Goal: Transaction & Acquisition: Purchase product/service

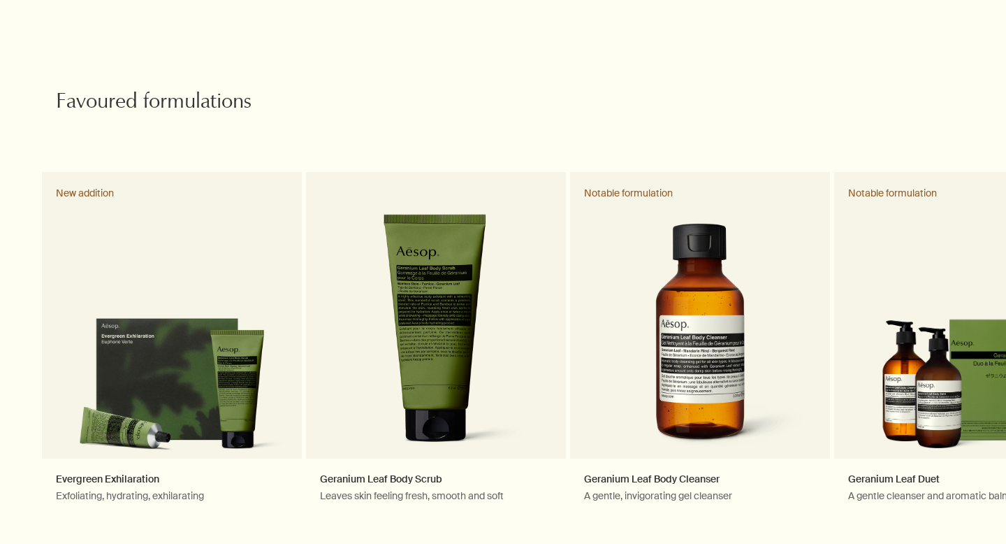
scroll to position [699, 0]
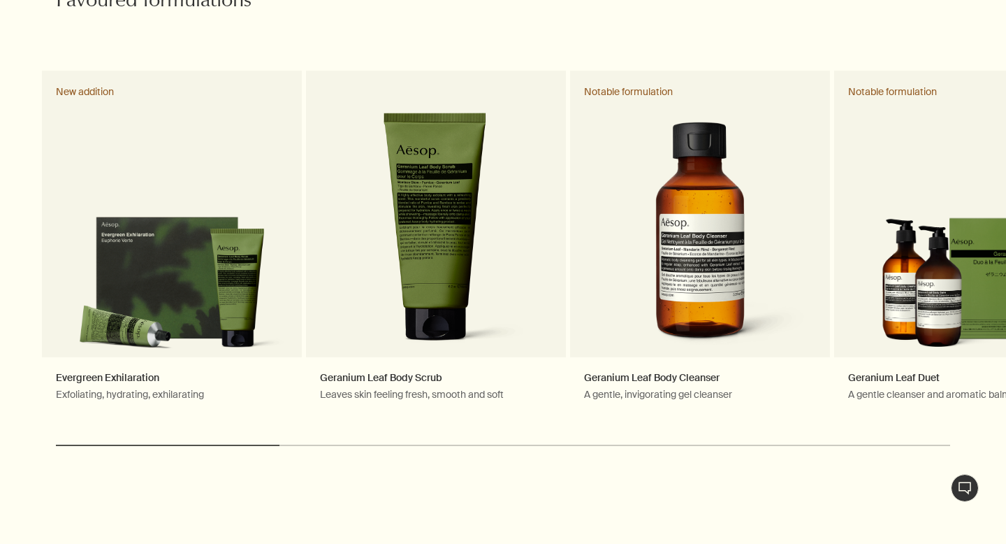
click at [969, 543] on div at bounding box center [503, 544] width 1006 height 0
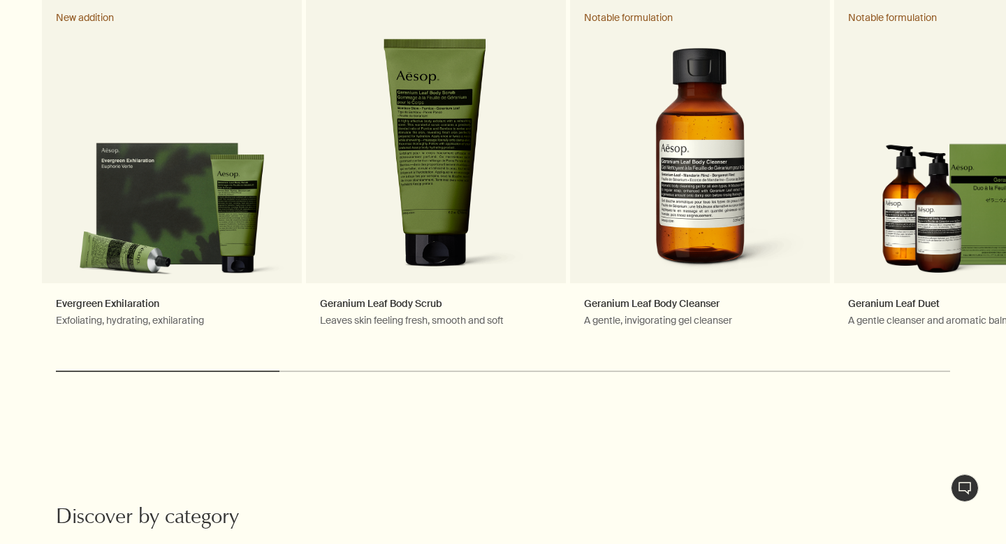
scroll to position [786, 0]
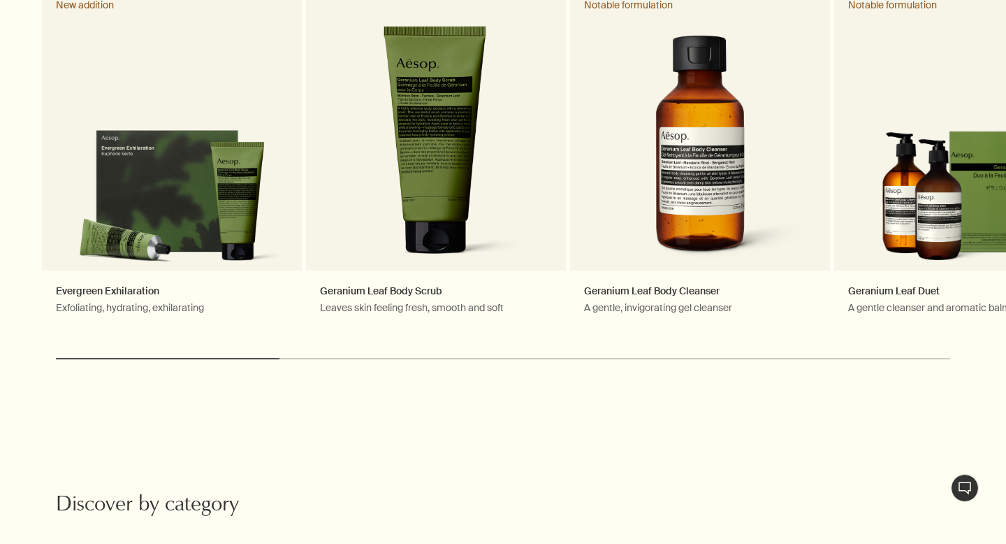
click at [976, 543] on div at bounding box center [503, 544] width 1006 height 0
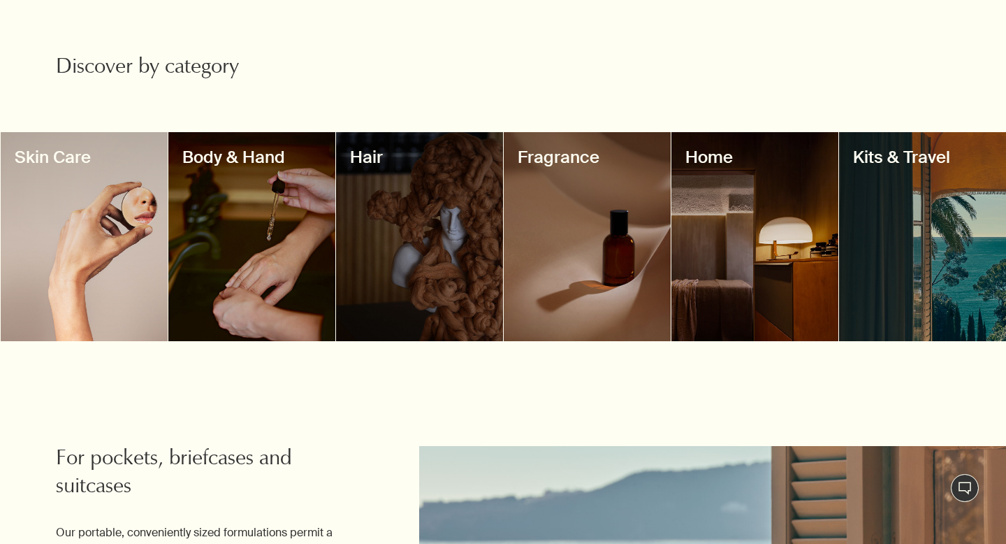
scroll to position [1217, 0]
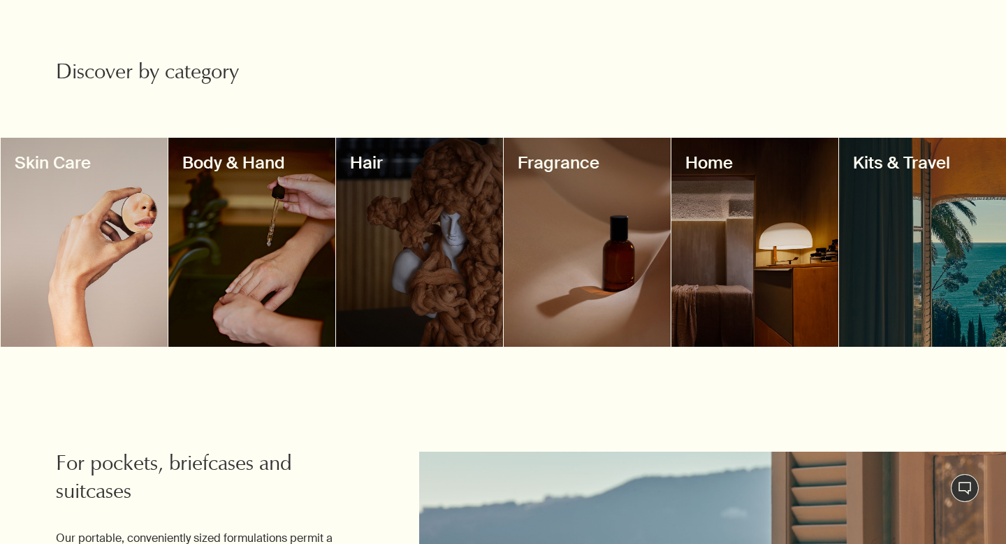
click at [64, 218] on div at bounding box center [84, 242] width 167 height 209
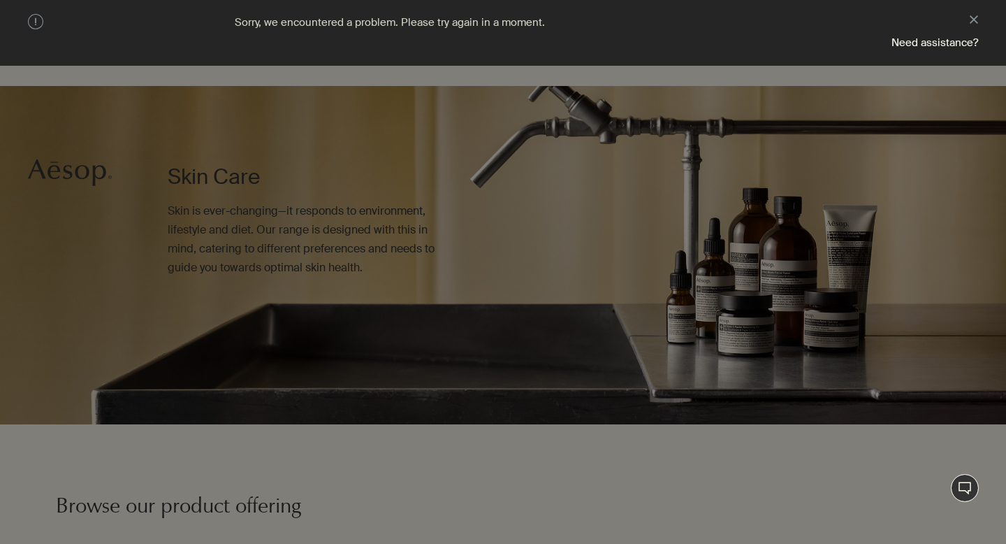
click at [976, 543] on div at bounding box center [503, 544] width 1006 height 0
click at [978, 20] on button "close" at bounding box center [974, 21] width 8 height 14
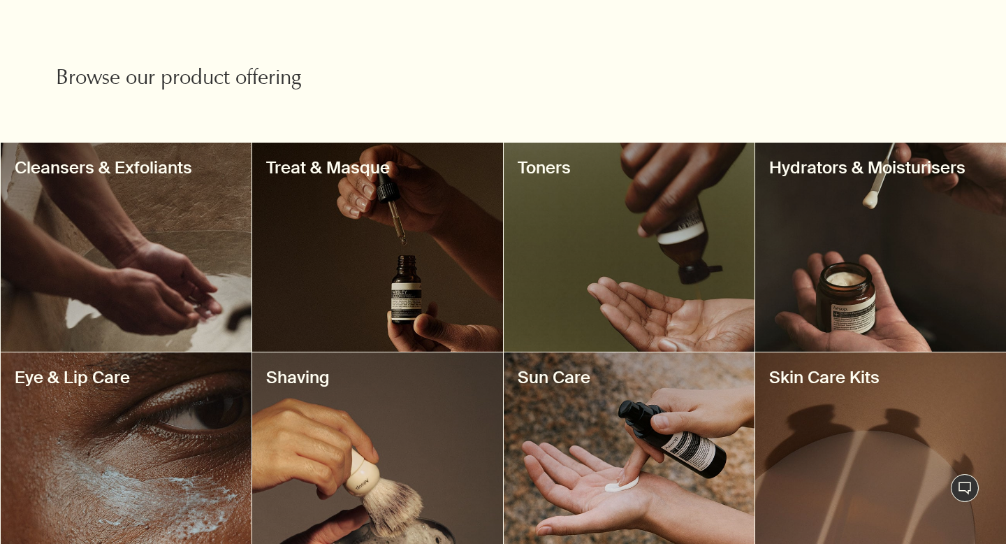
scroll to position [428, 0]
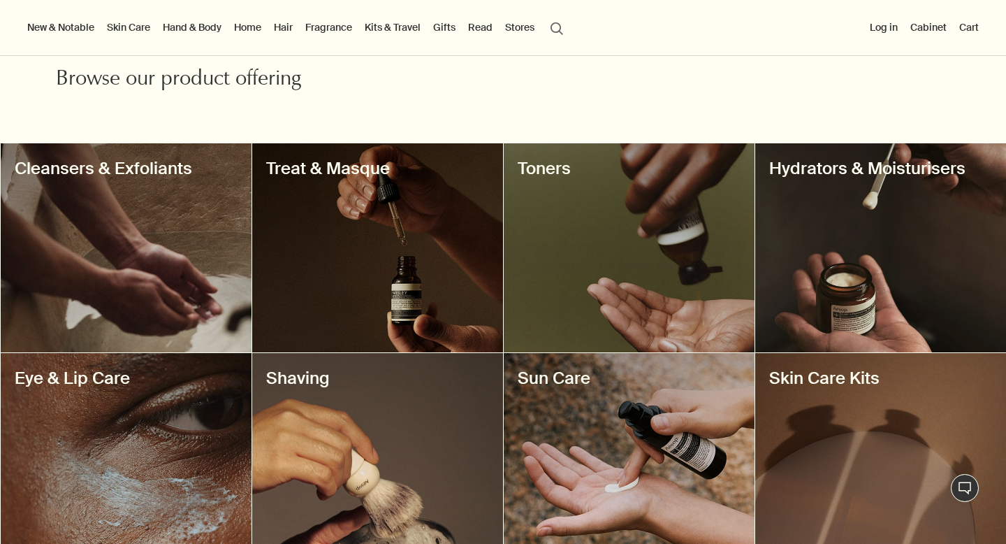
click at [890, 171] on h3 "Hydrators & Moisturisers" at bounding box center [880, 168] width 223 height 22
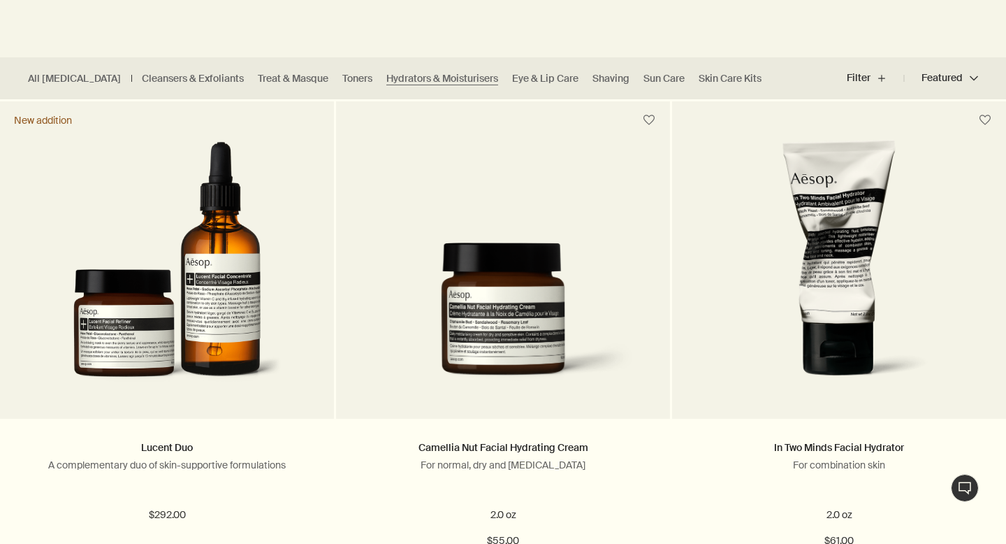
scroll to position [352, 0]
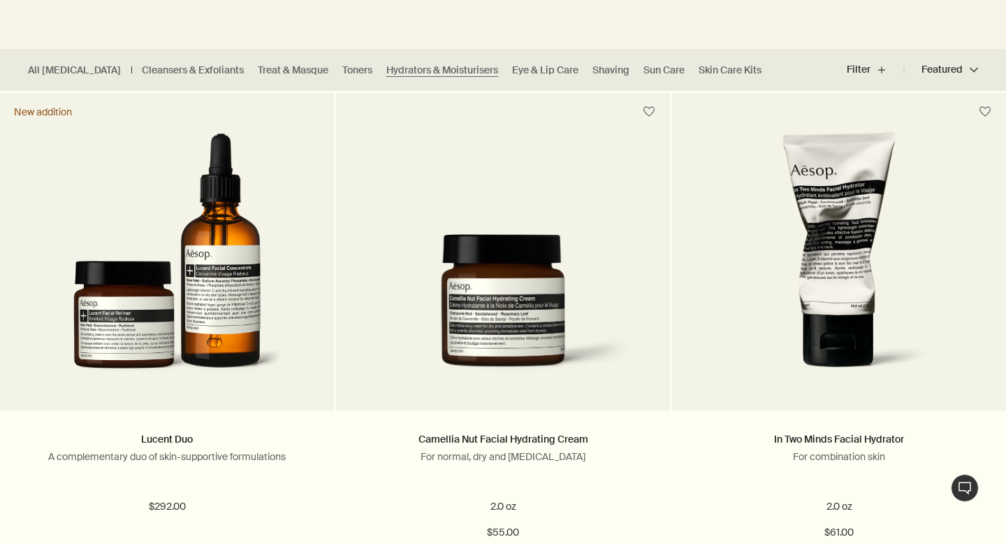
click at [974, 192] on div at bounding box center [503, 192] width 1006 height 0
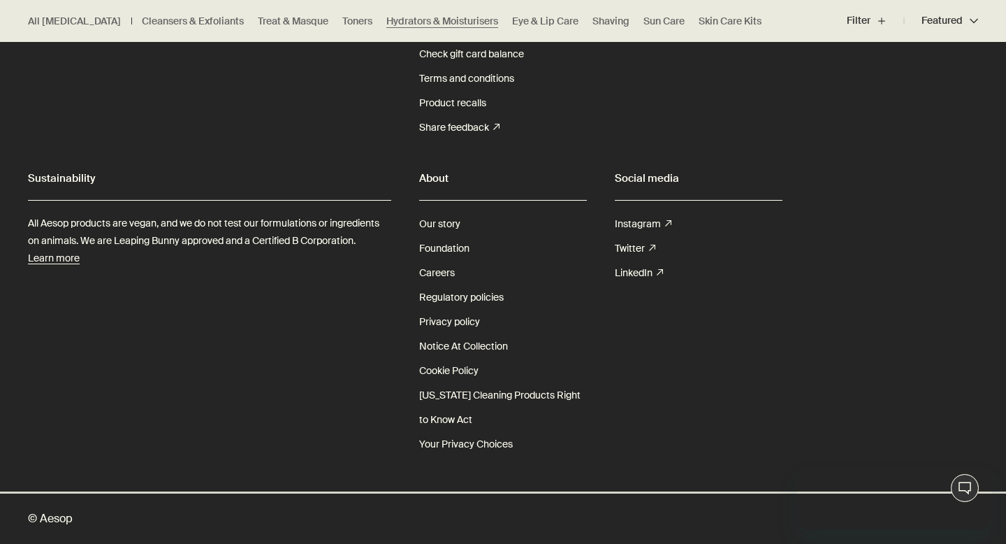
scroll to position [0, 0]
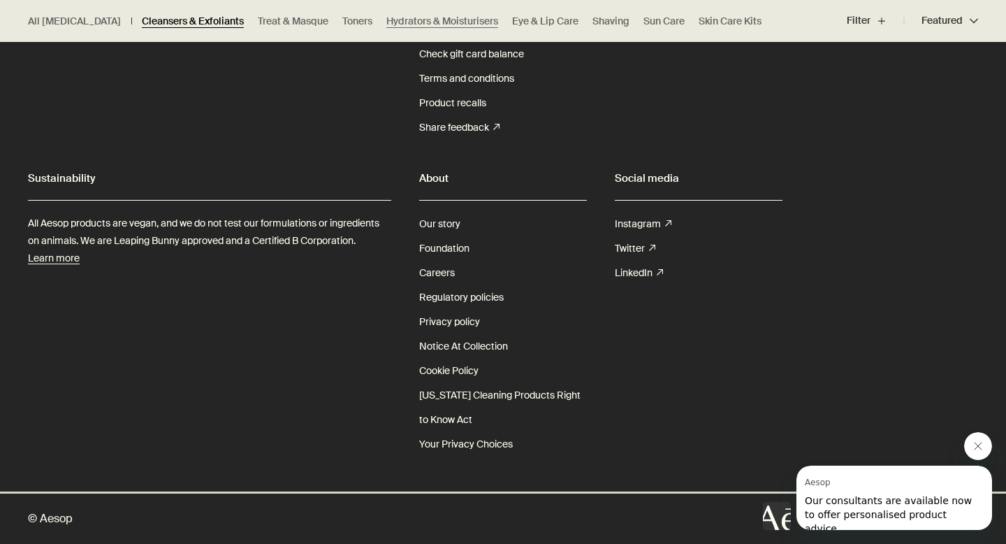
click at [142, 23] on link "Cleansers & Exfoliants" at bounding box center [193, 21] width 102 height 13
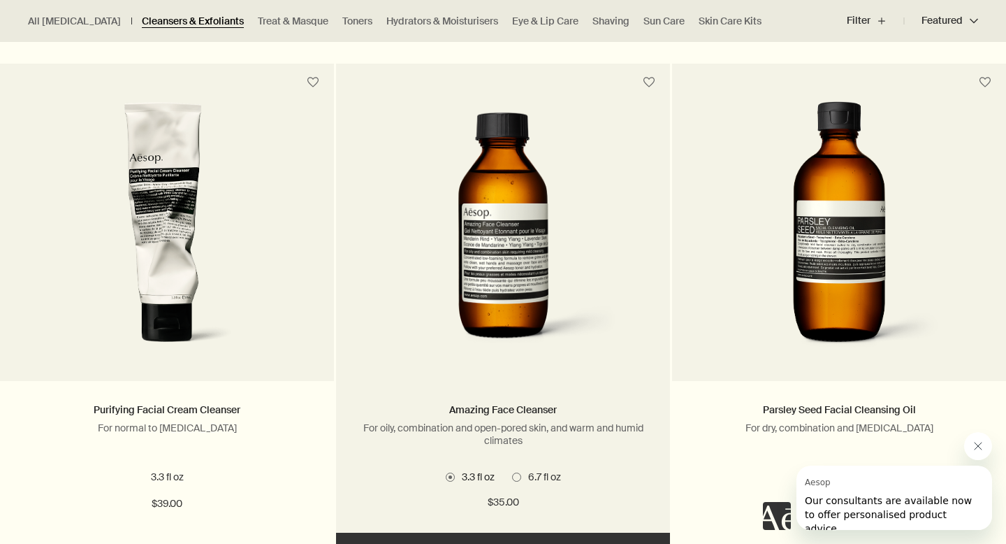
scroll to position [897, 0]
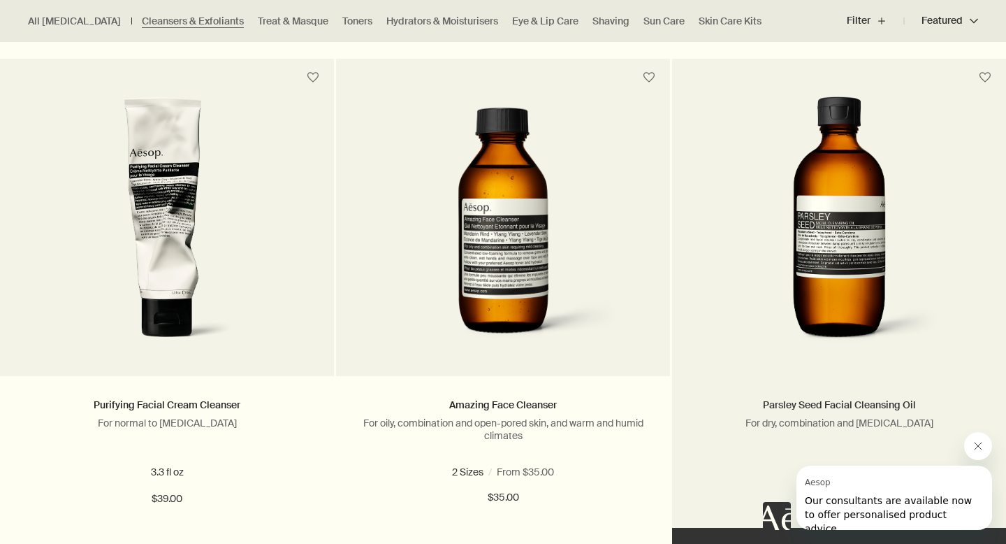
click at [823, 408] on link "Parsley Seed Facial Cleansing Oil" at bounding box center [839, 404] width 153 height 13
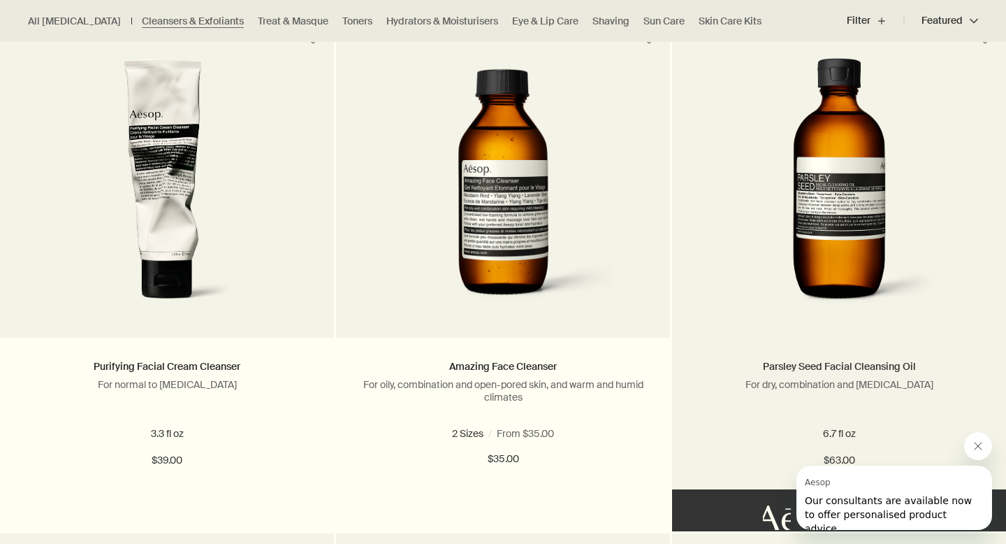
scroll to position [939, 0]
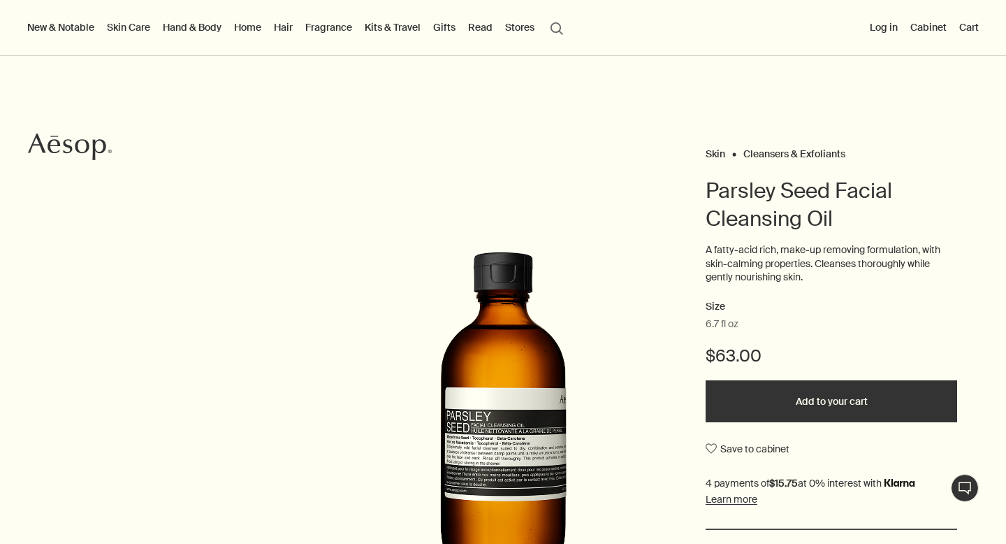
scroll to position [34, 0]
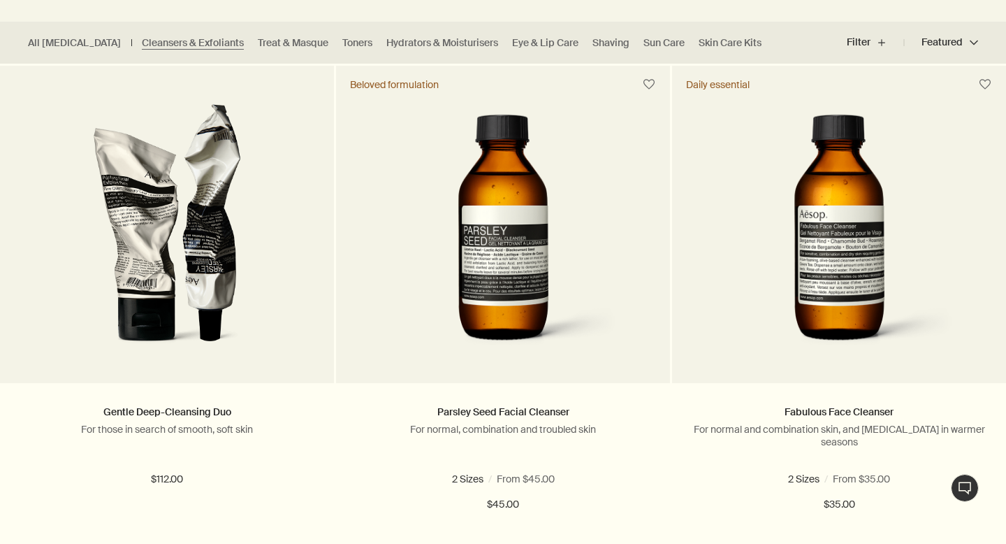
scroll to position [362, 0]
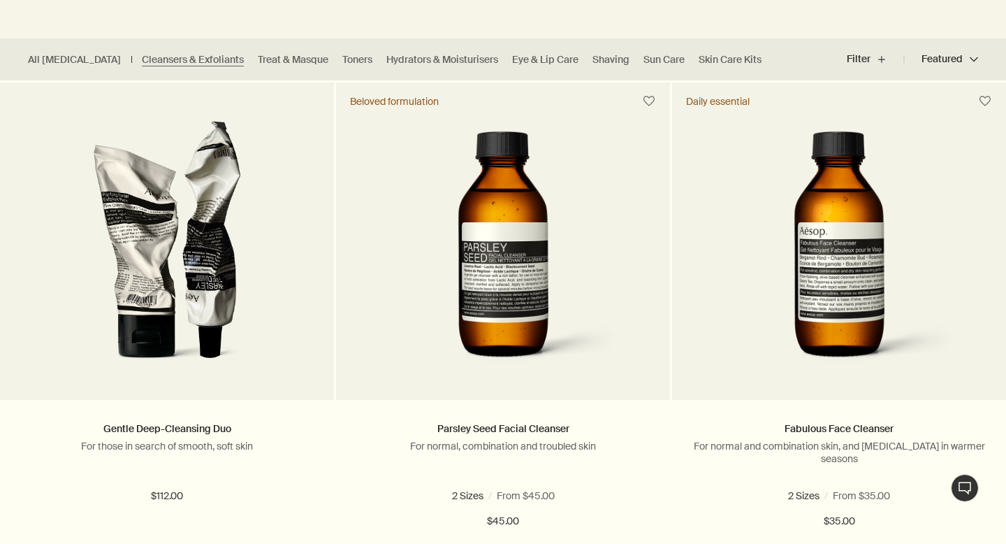
click at [980, 182] on div at bounding box center [503, 182] width 1006 height 0
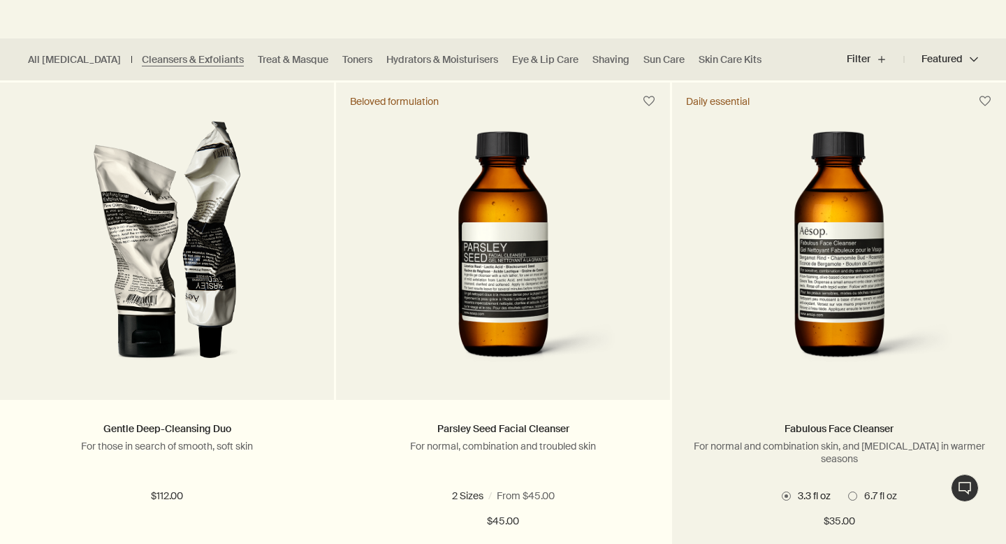
click at [853, 495] on span at bounding box center [852, 495] width 9 height 9
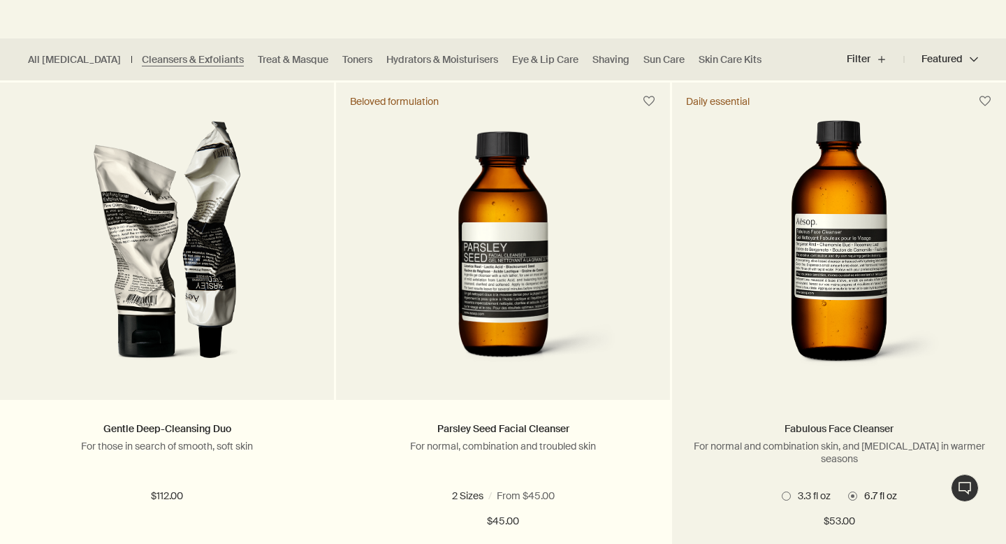
click at [830, 432] on link "Fabulous Face Cleanser" at bounding box center [839, 428] width 109 height 13
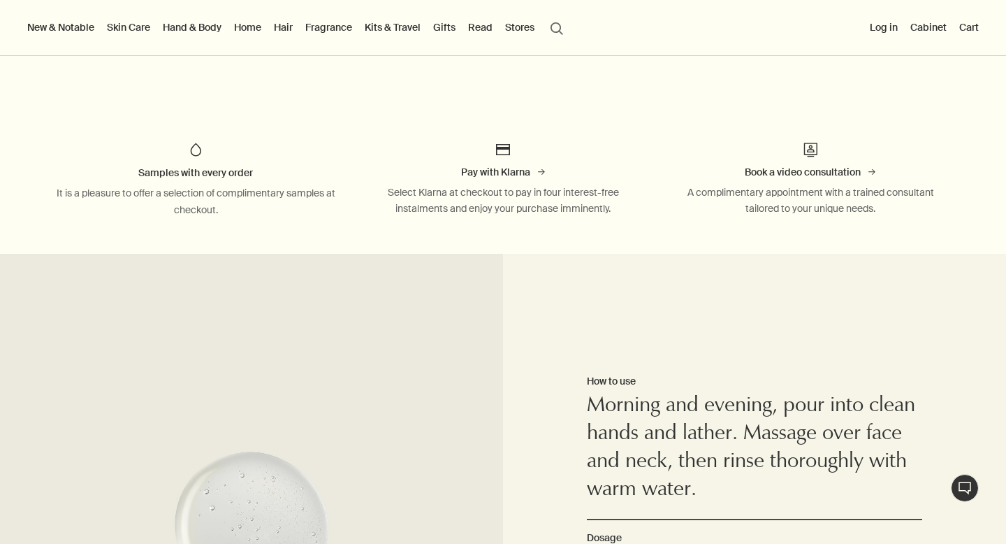
scroll to position [820, 0]
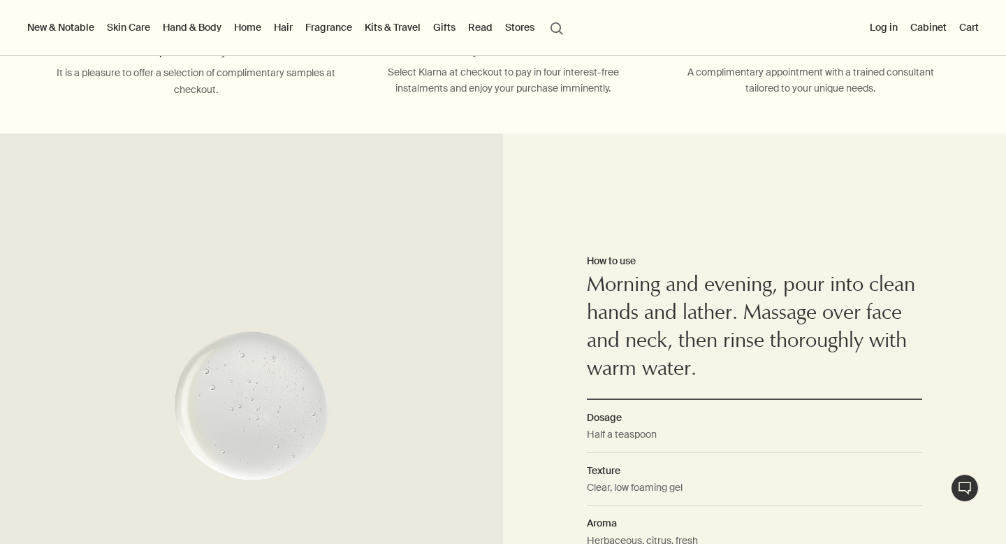
click at [976, 543] on div at bounding box center [503, 544] width 1006 height 0
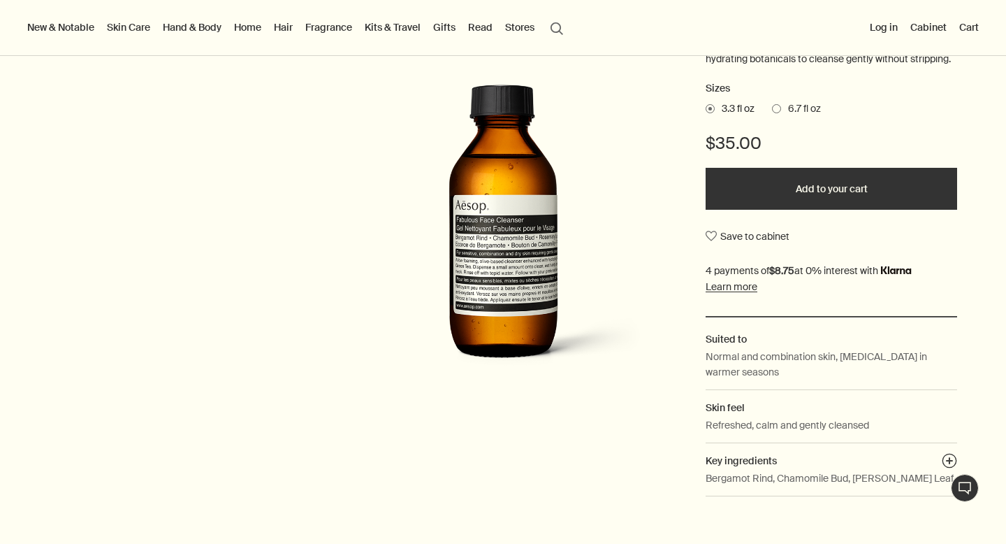
scroll to position [205, 0]
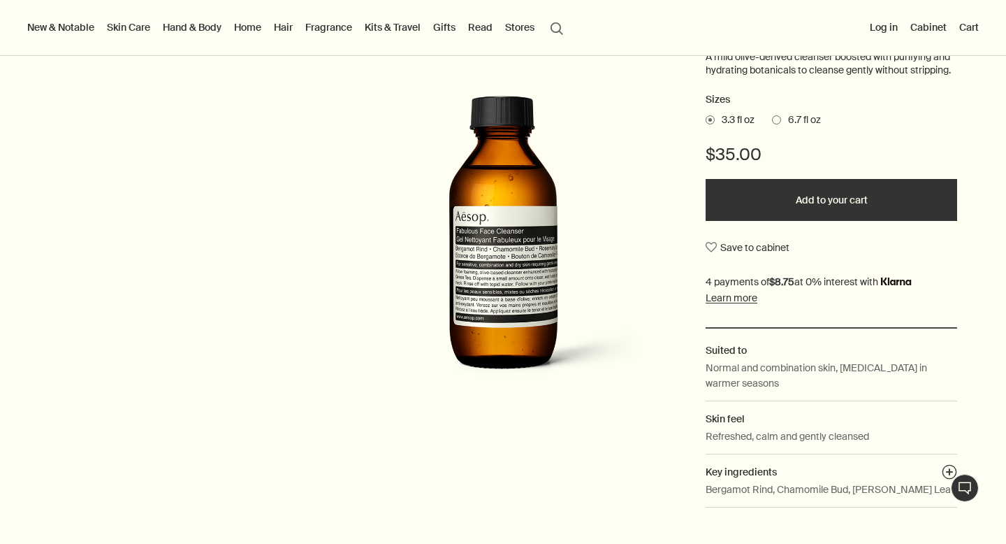
click at [876, 204] on button "Add to your cart" at bounding box center [832, 200] width 252 height 42
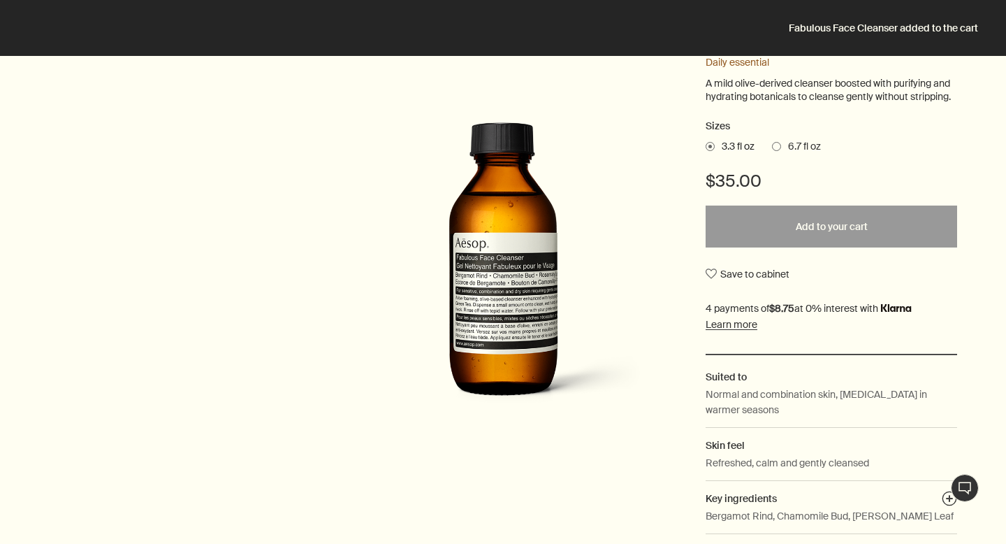
scroll to position [0, 0]
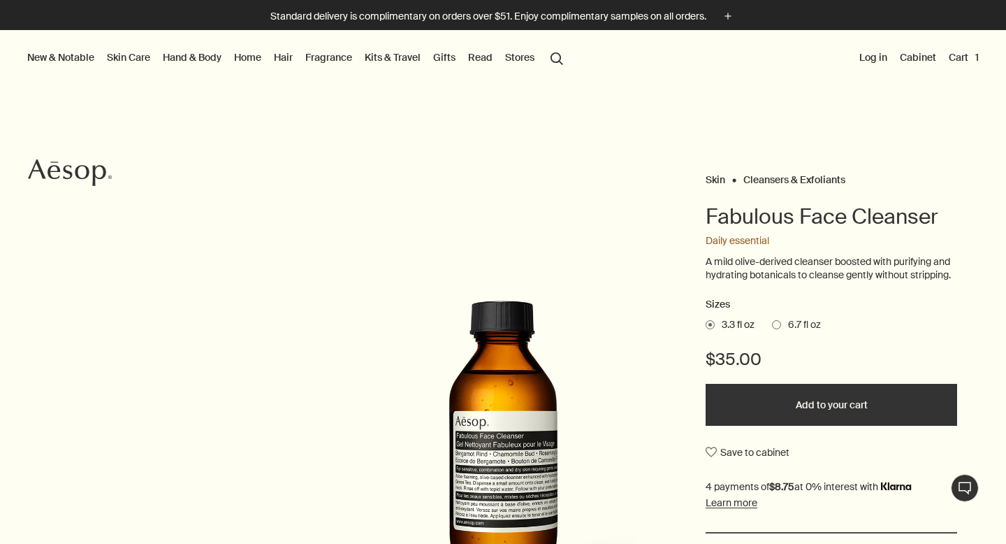
click at [123, 61] on link "Skin Care" at bounding box center [128, 57] width 49 height 18
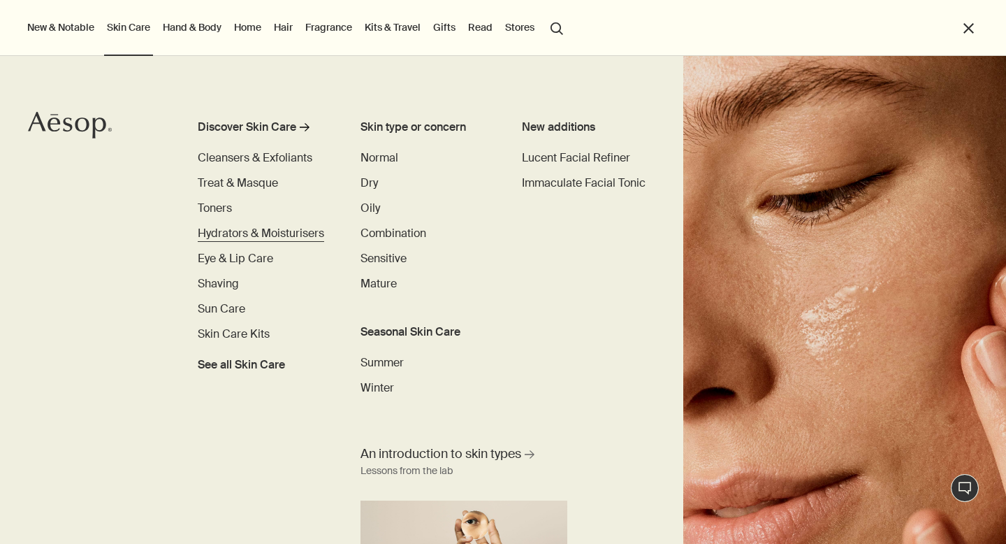
click at [245, 235] on span "Hydrators & Moisturisers" at bounding box center [261, 233] width 126 height 15
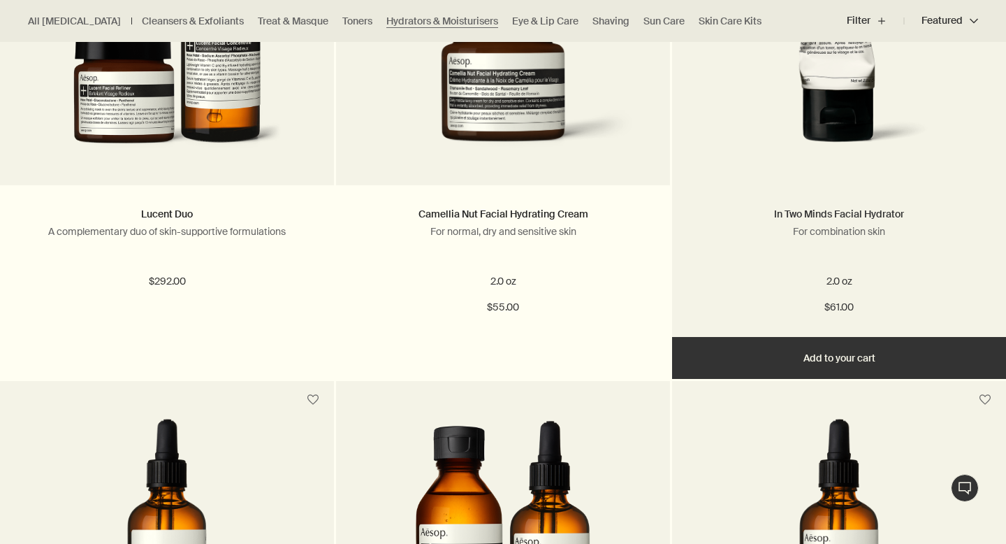
scroll to position [619, 0]
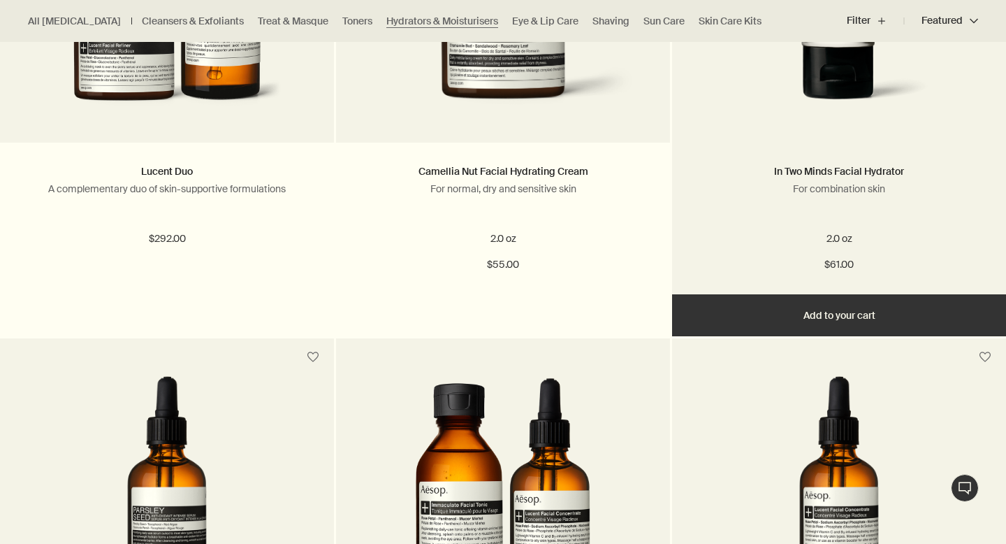
click at [830, 313] on button "Add Add to your cart" at bounding box center [839, 315] width 334 height 42
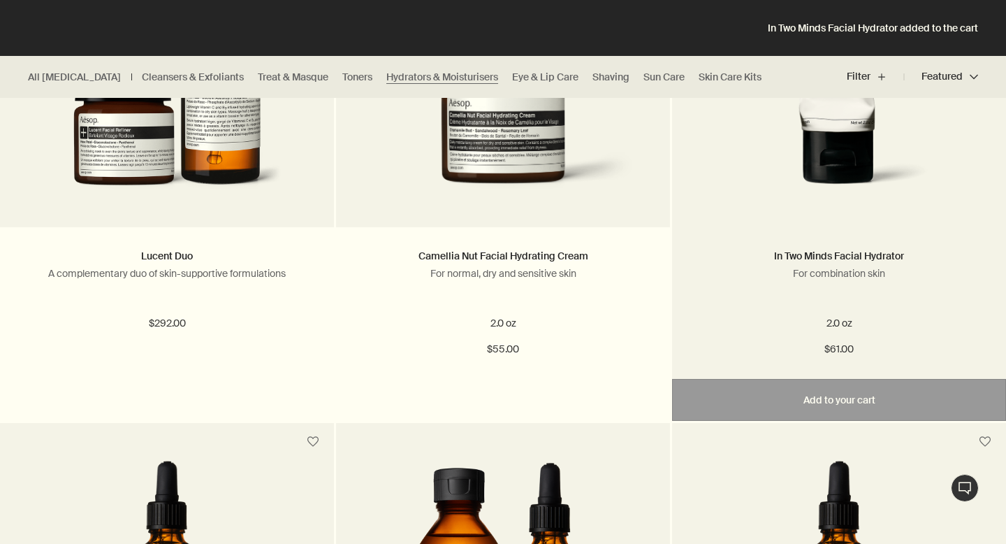
scroll to position [532, 0]
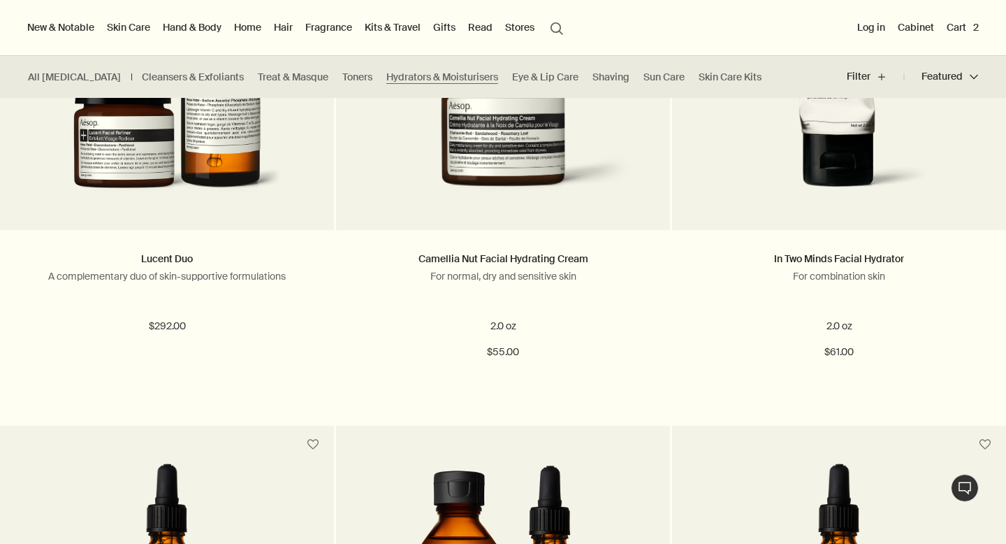
click at [974, 12] on div at bounding box center [503, 12] width 1006 height 0
click at [958, 24] on button "Cart 2" at bounding box center [963, 27] width 38 height 18
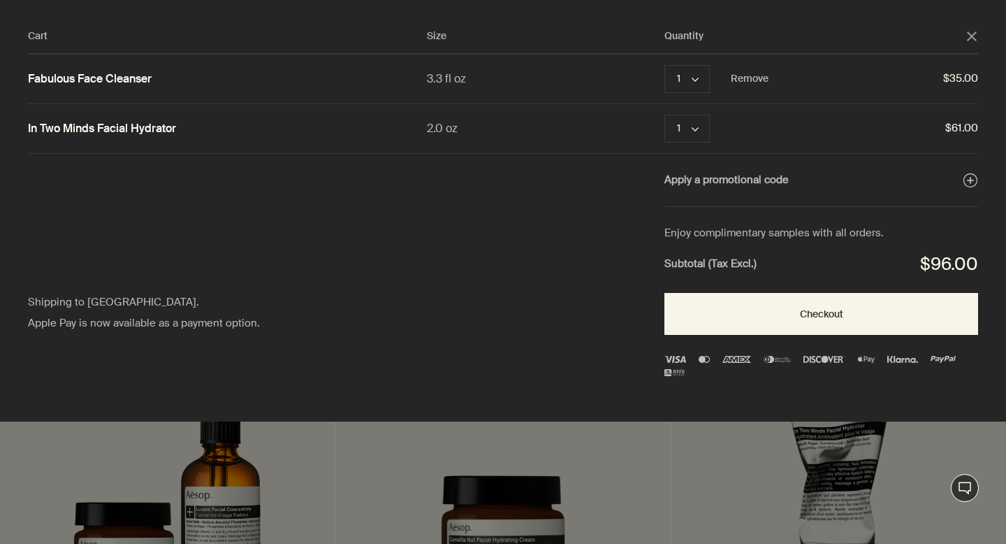
click at [453, 80] on div "3.3 fl oz" at bounding box center [546, 78] width 238 height 19
click at [969, 36] on icon "close" at bounding box center [972, 36] width 10 height 10
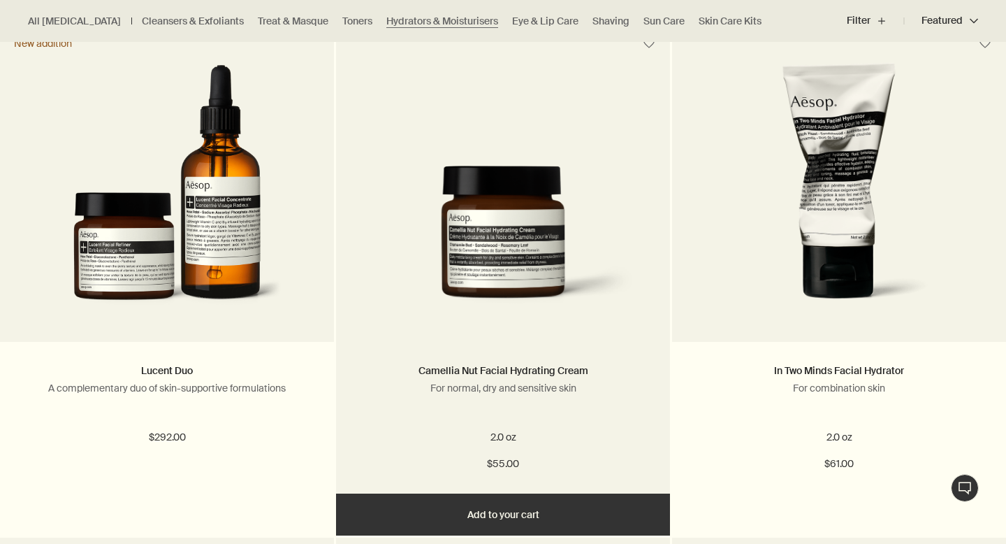
scroll to position [173, 0]
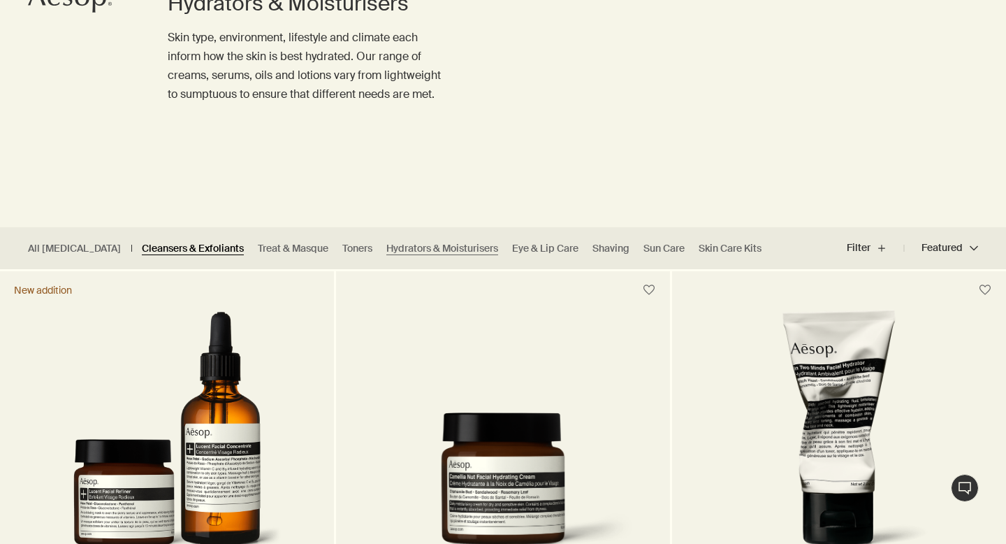
click at [147, 248] on link "Cleansers & Exfoliants" at bounding box center [193, 248] width 102 height 13
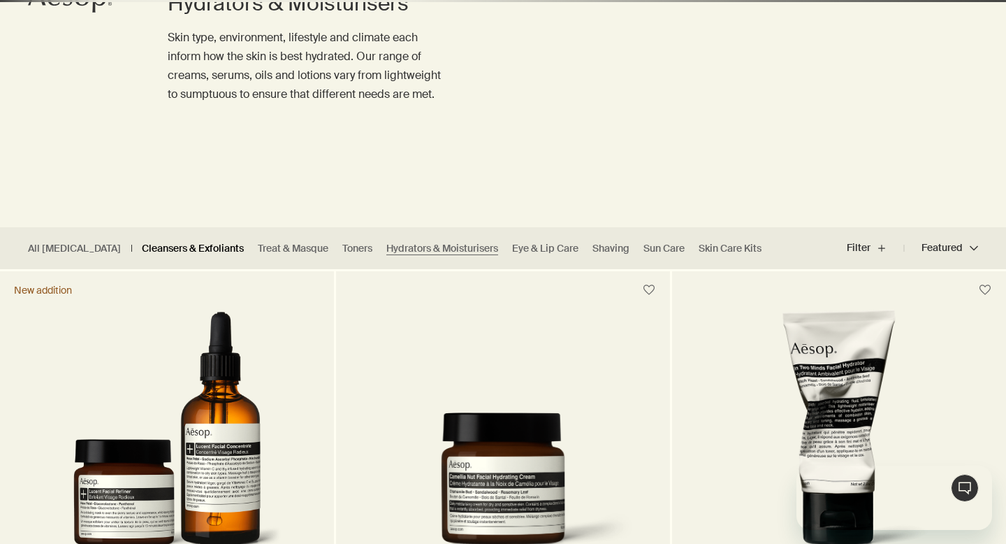
scroll to position [0, 0]
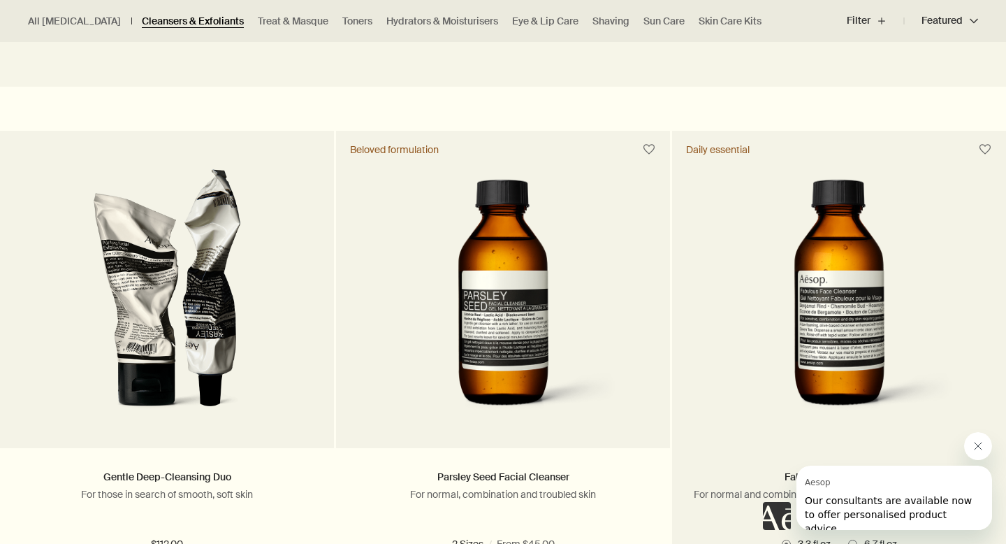
scroll to position [431, 0]
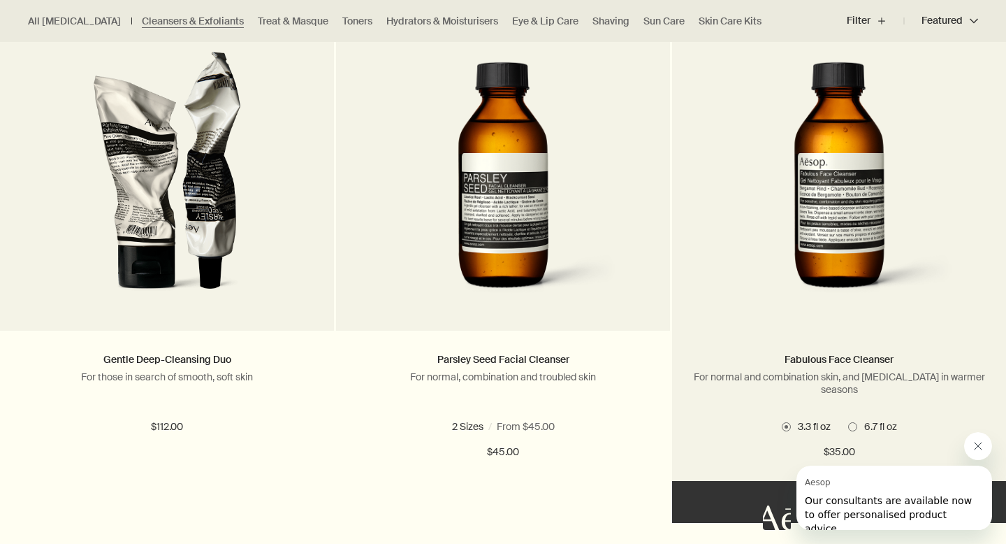
click at [857, 428] on label "6.7 fl oz" at bounding box center [872, 426] width 49 height 13
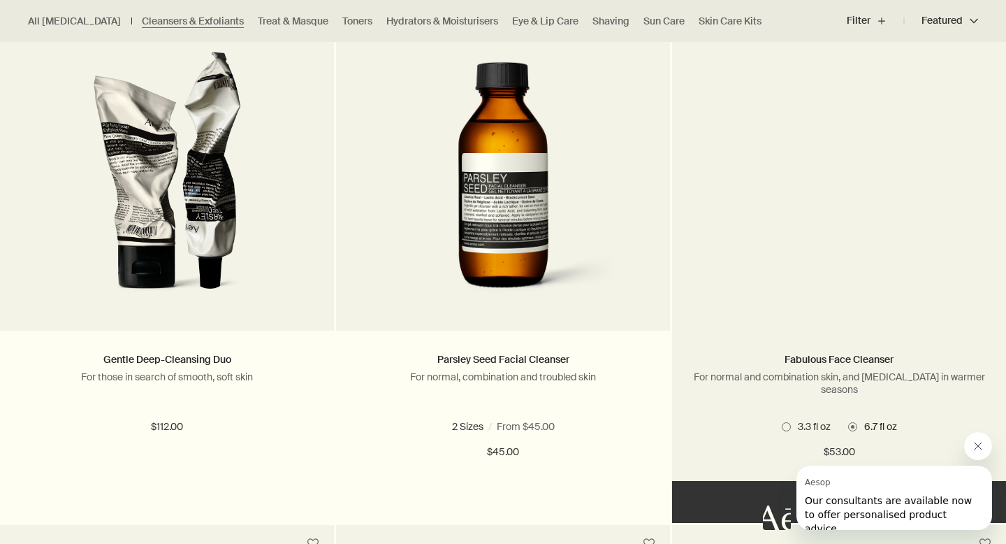
scroll to position [533, 0]
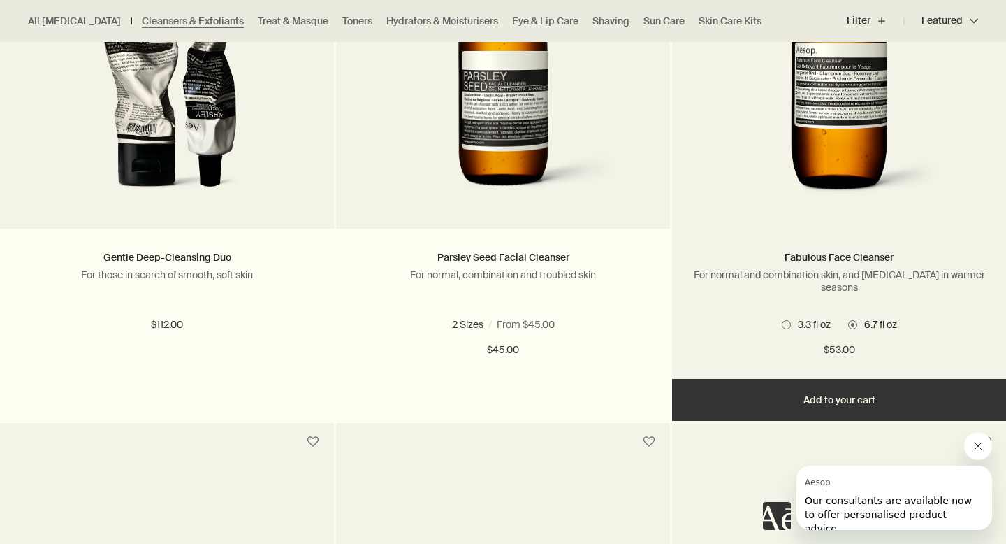
click at [857, 384] on button "Add Add to your cart" at bounding box center [839, 400] width 334 height 42
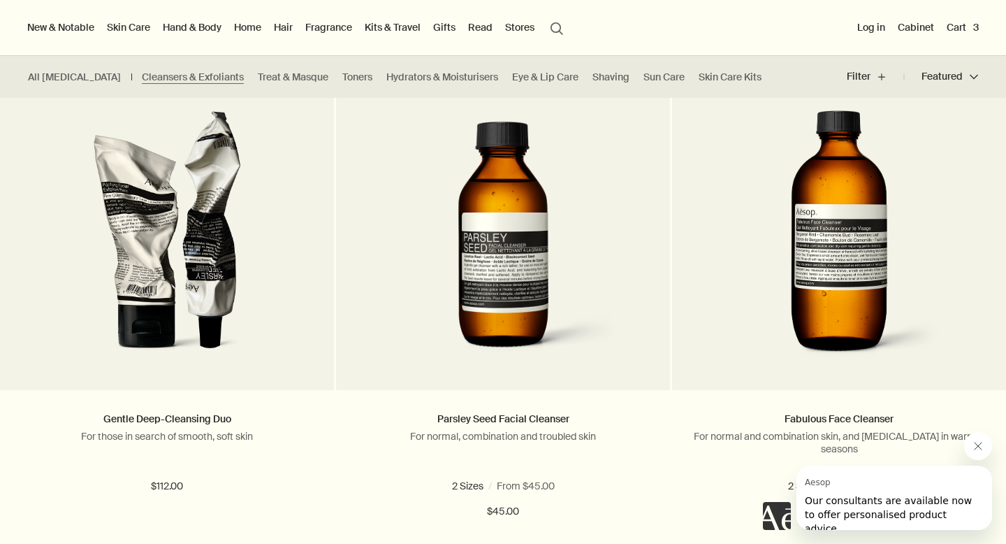
scroll to position [353, 0]
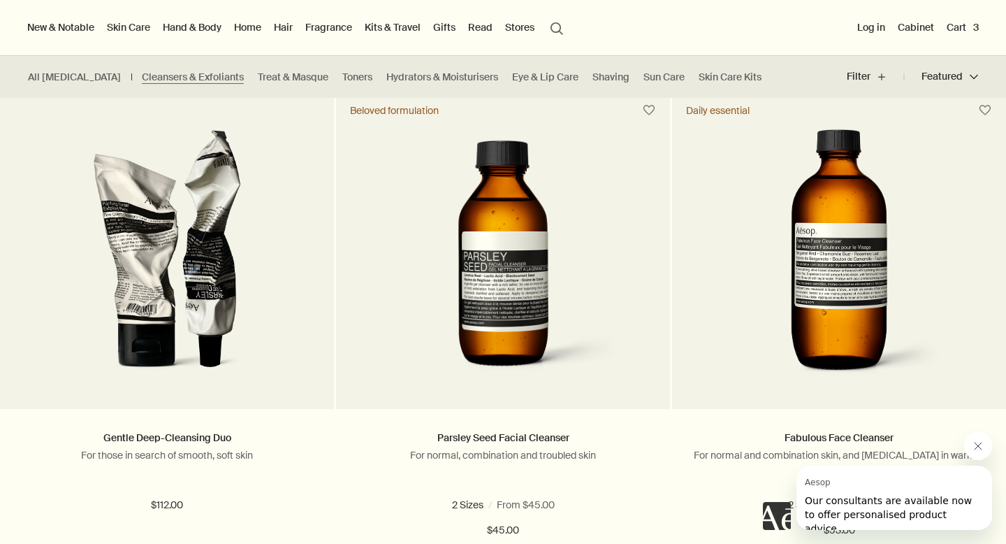
click at [958, 29] on button "Cart 3" at bounding box center [963, 27] width 38 height 18
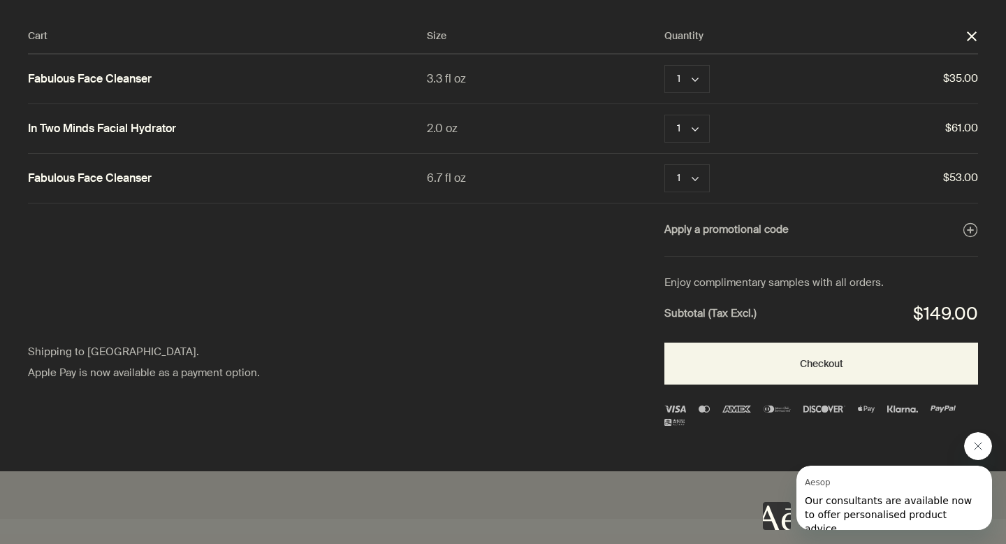
scroll to position [0, 0]
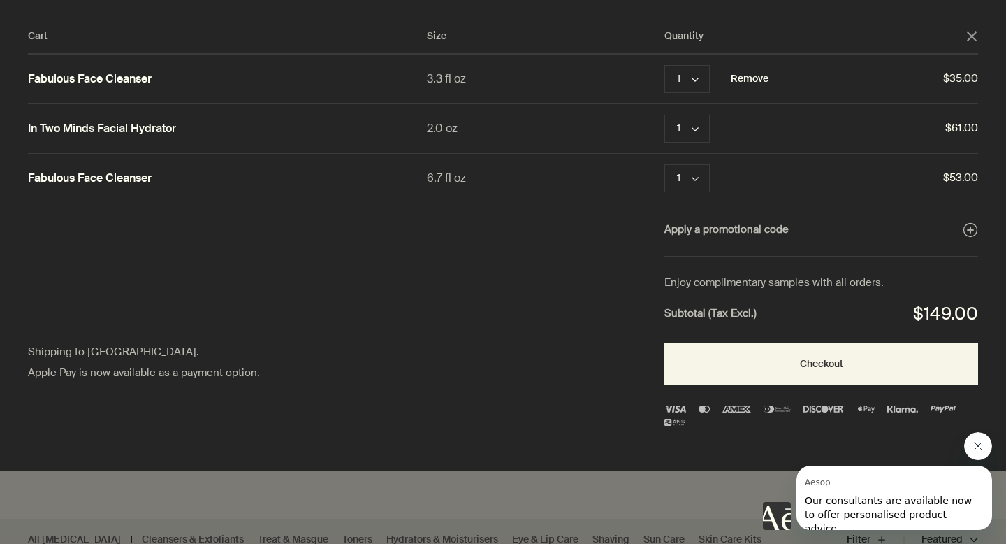
click at [760, 80] on button "Remove" at bounding box center [750, 79] width 38 height 17
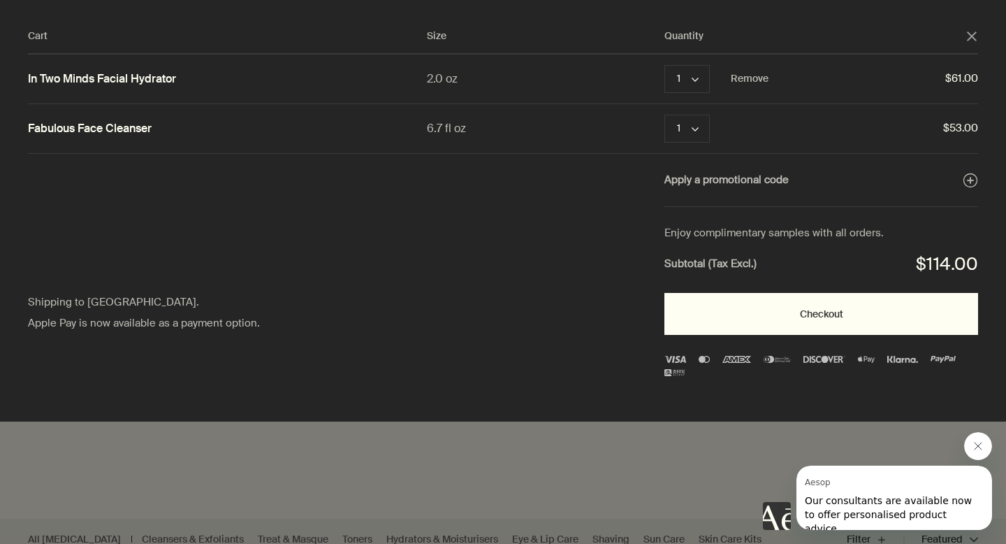
click at [707, 313] on button "Checkout" at bounding box center [822, 314] width 314 height 42
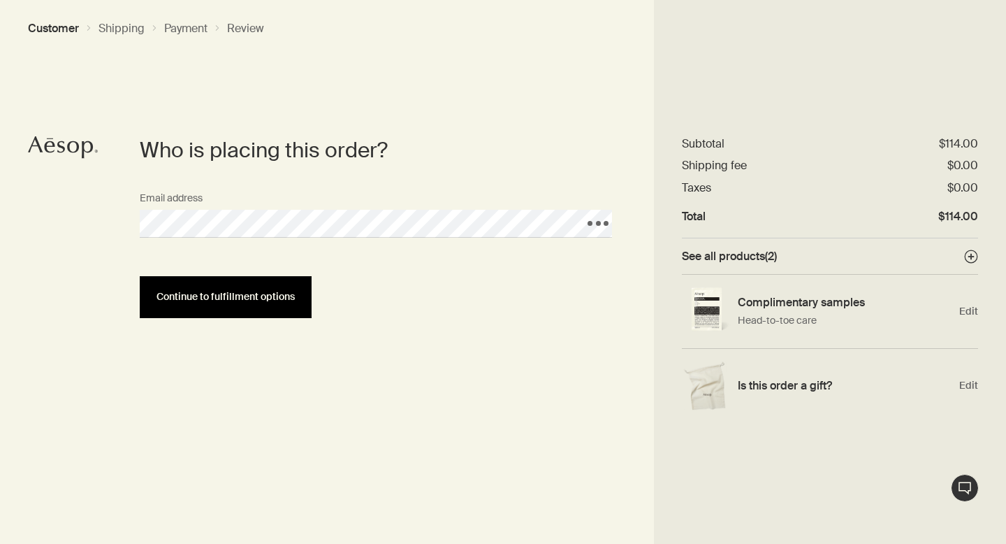
click at [273, 301] on span "Continue to fulfillment options" at bounding box center [226, 296] width 138 height 10
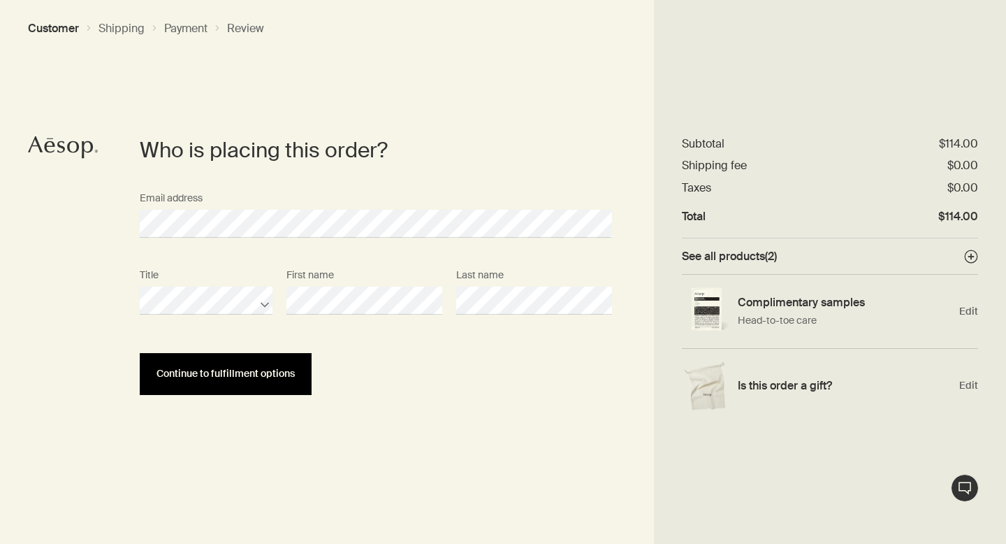
click at [257, 379] on button "Continue to fulfillment options" at bounding box center [226, 374] width 172 height 42
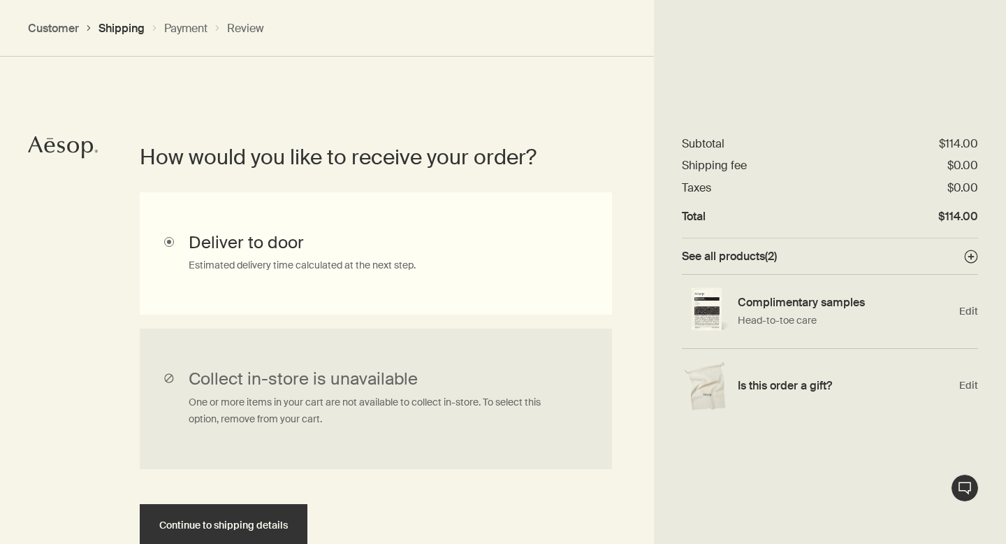
scroll to position [335, 0]
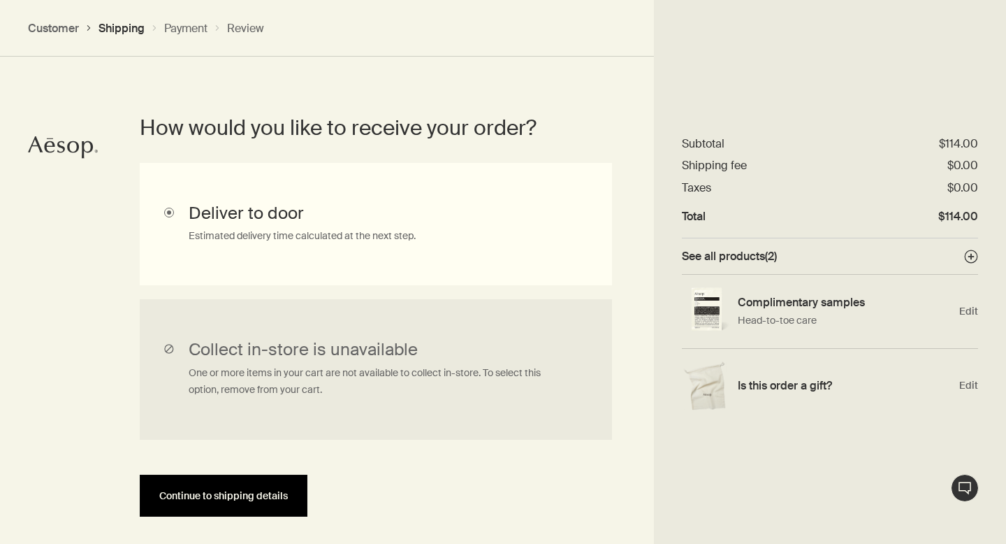
click at [238, 507] on button "Continue to shipping details" at bounding box center [224, 496] width 168 height 42
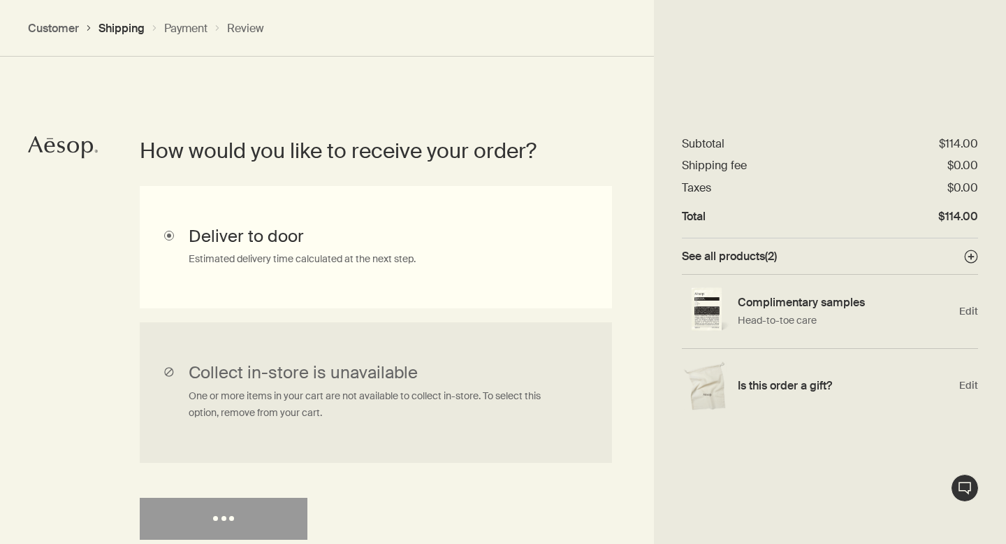
select select "US"
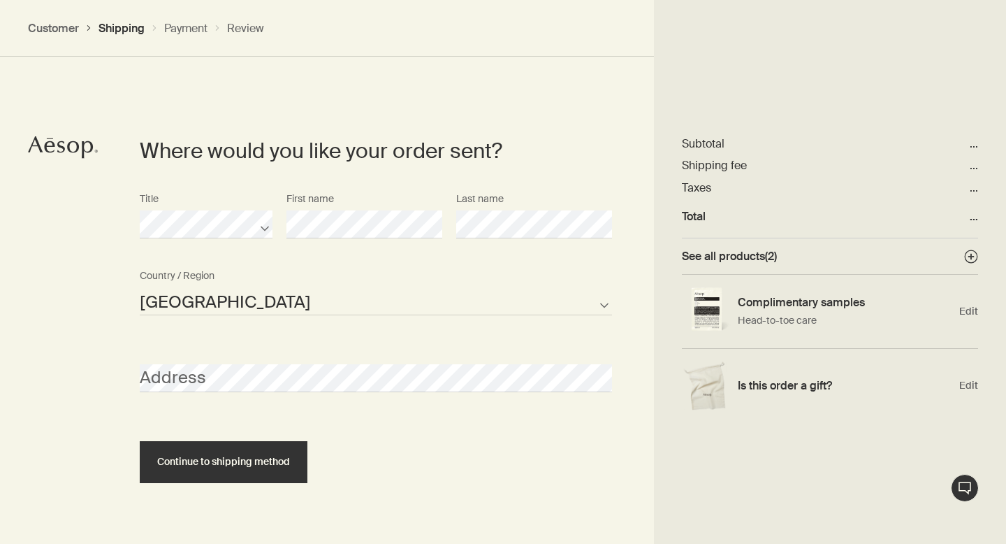
scroll to position [604, 0]
select select "US"
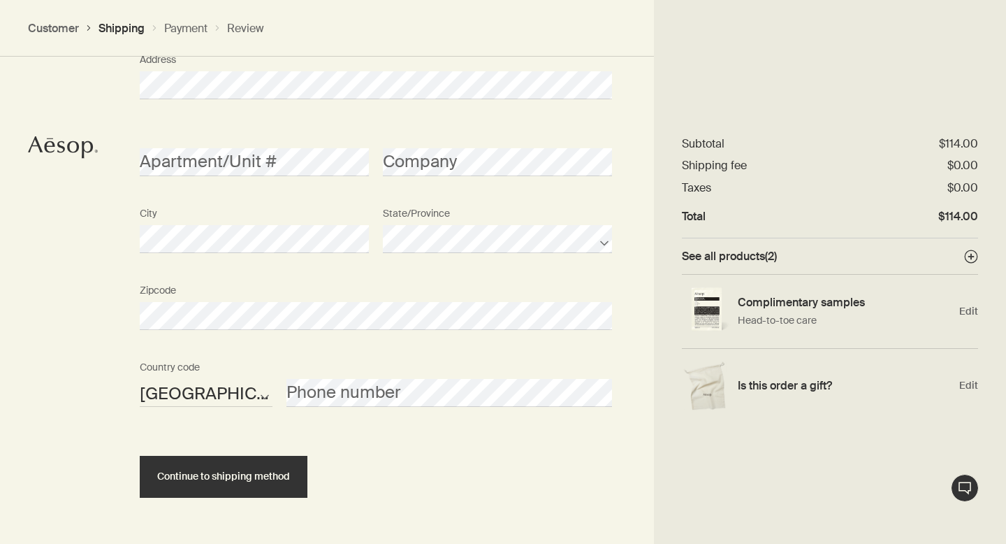
scroll to position [911, 0]
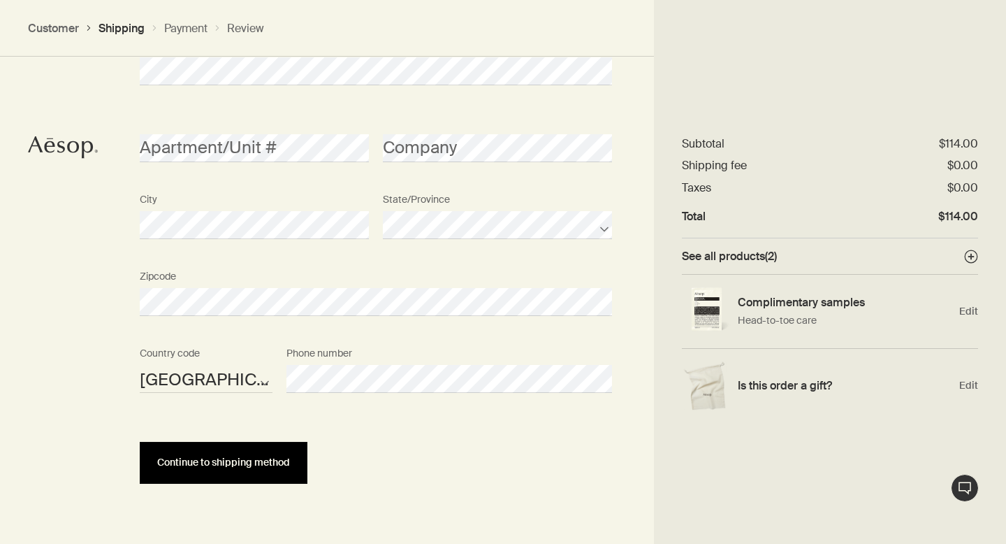
click at [224, 461] on span "Continue to shipping method" at bounding box center [223, 462] width 133 height 10
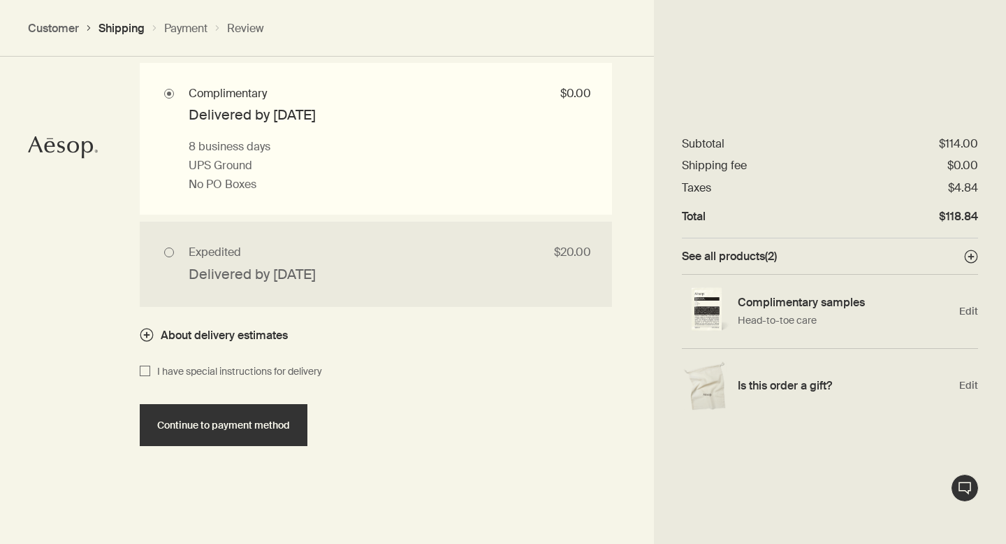
scroll to position [1347, 0]
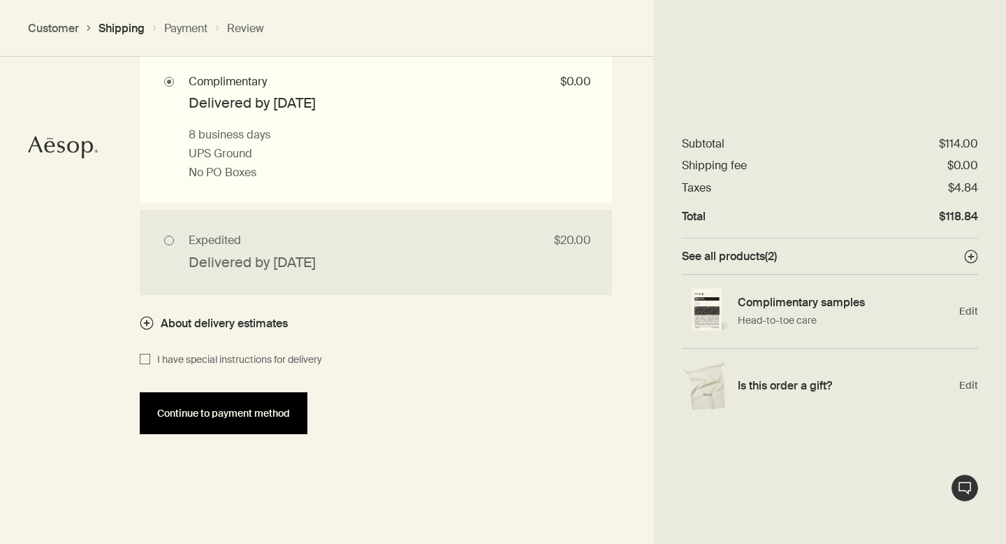
click at [266, 434] on button "Continue to payment method" at bounding box center [224, 413] width 168 height 42
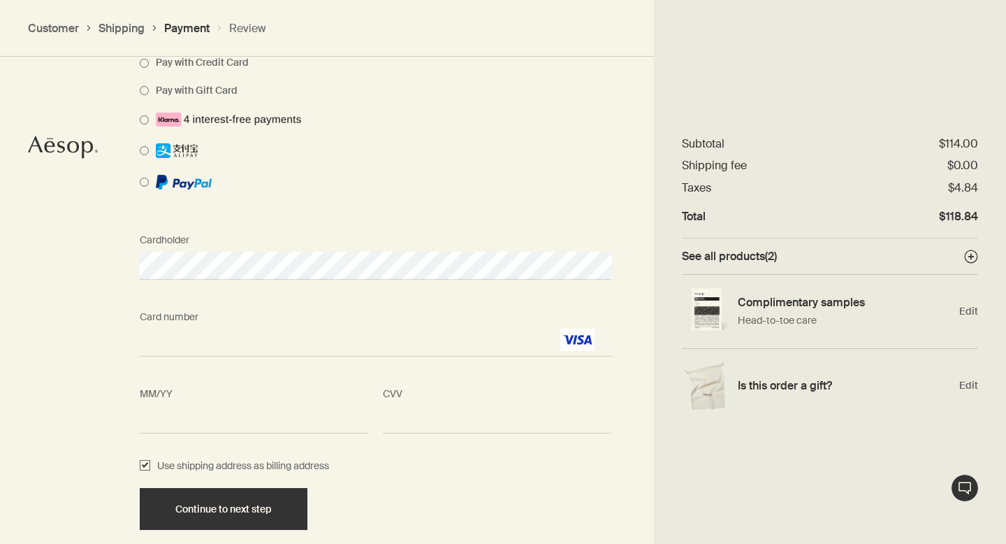
scroll to position [1212, 0]
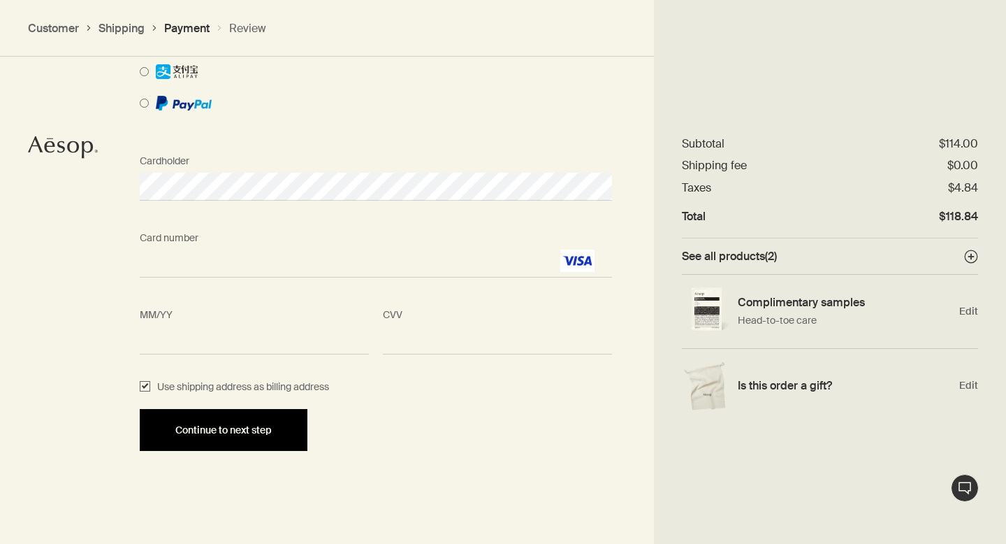
click at [240, 436] on button "Continue to next step" at bounding box center [224, 430] width 168 height 42
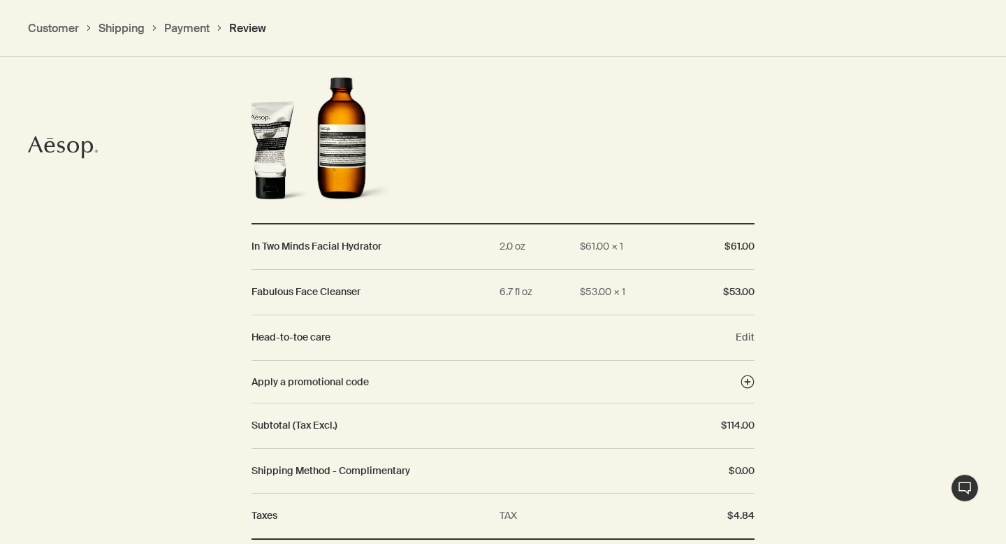
scroll to position [1677, 0]
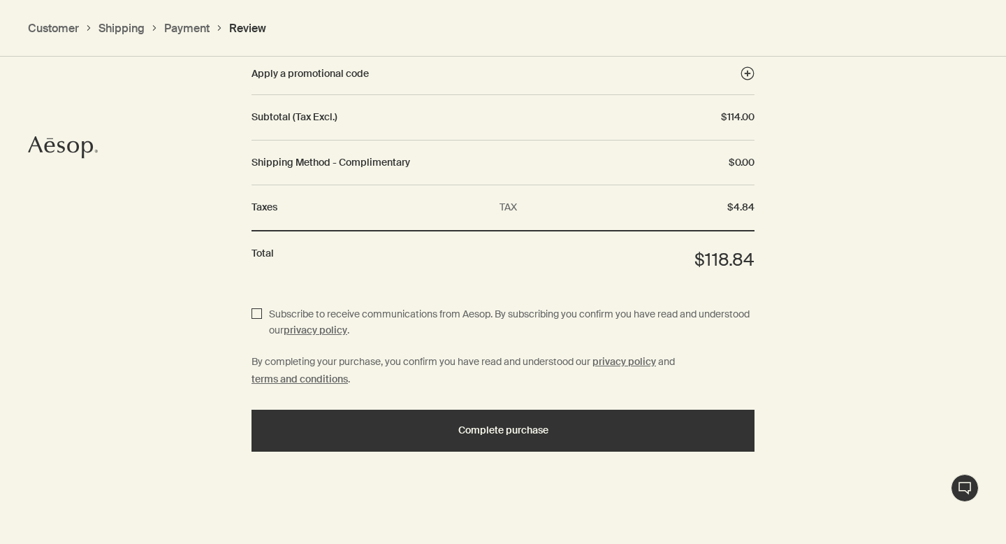
click at [260, 321] on input "Subscribe to receive communications from Aesop. By subscribing you confirm you …" at bounding box center [257, 323] width 10 height 34
checkbox input "true"
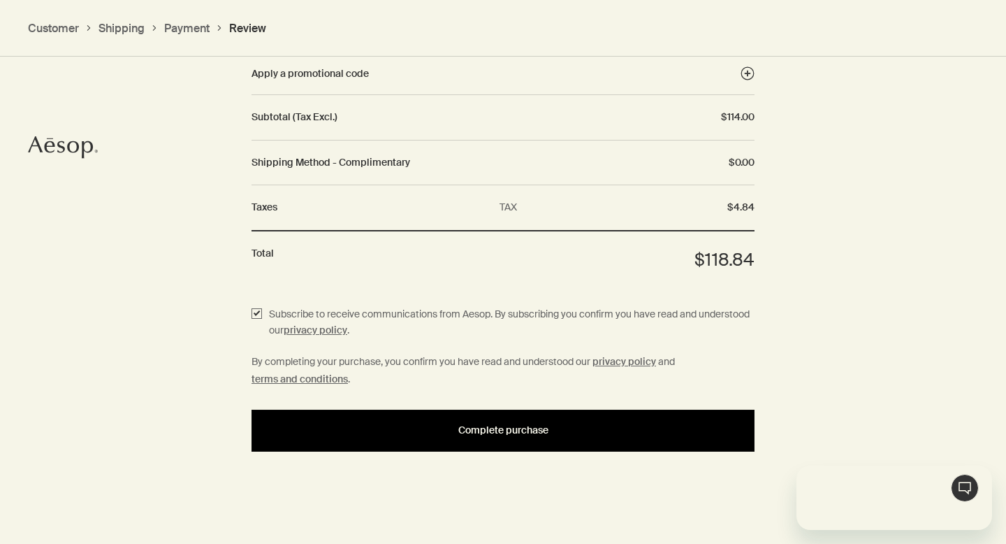
scroll to position [0, 0]
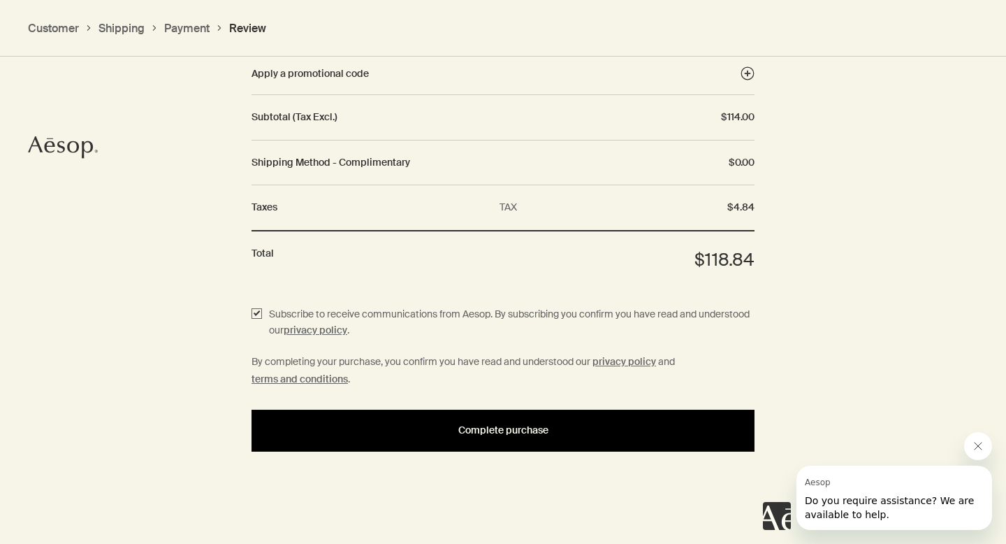
click at [475, 427] on span "Complete purchase" at bounding box center [503, 430] width 90 height 10
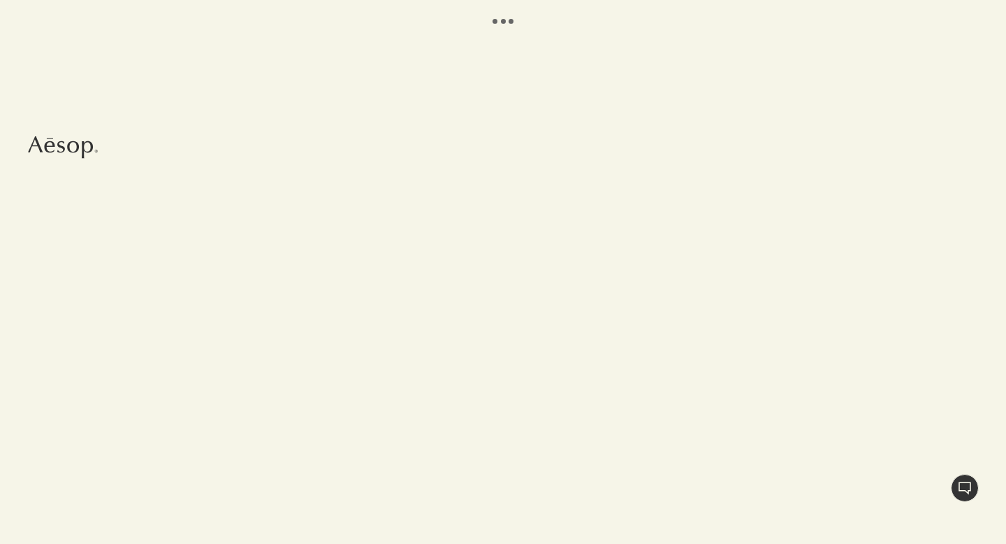
select select "US"
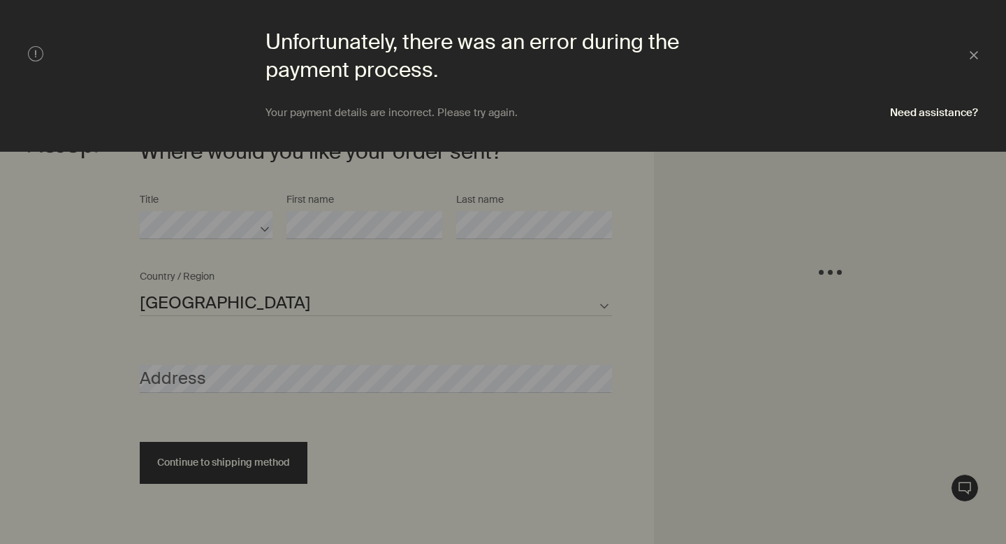
scroll to position [604, 0]
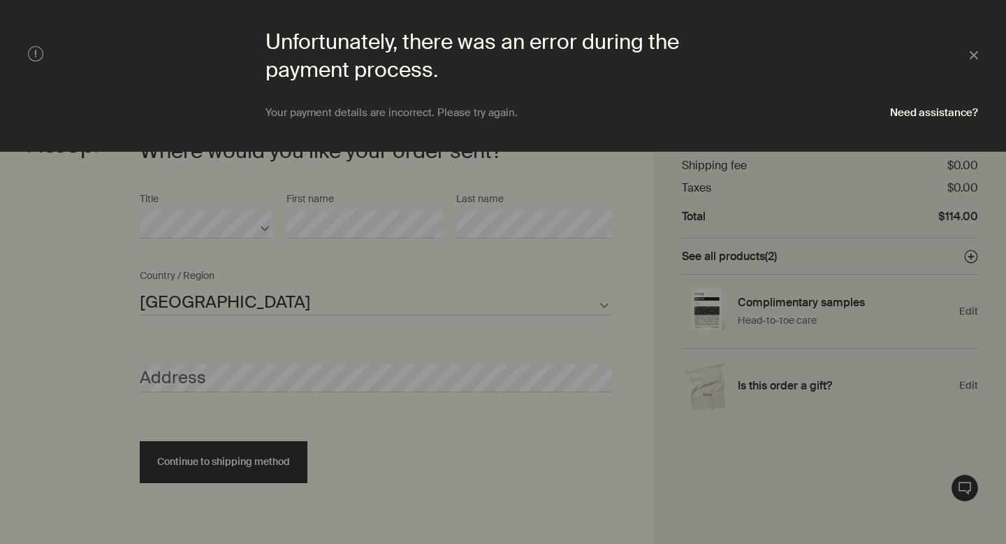
click at [970, 45] on div "Unfortunately, there was an error during the payment process. Close" at bounding box center [503, 56] width 950 height 56
click at [970, 50] on button "Close" at bounding box center [974, 55] width 8 height 15
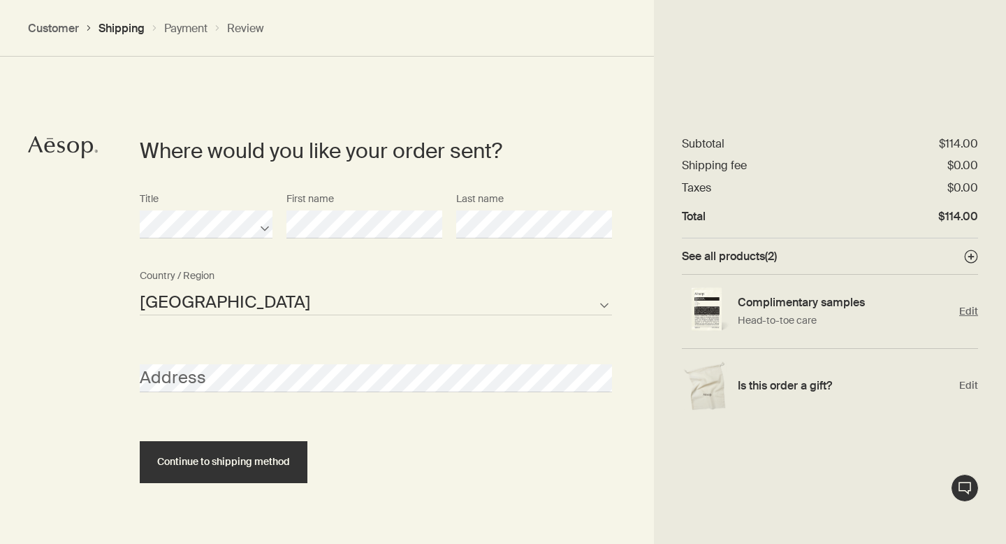
click at [771, 309] on h4 "Complimentary samples" at bounding box center [845, 302] width 215 height 15
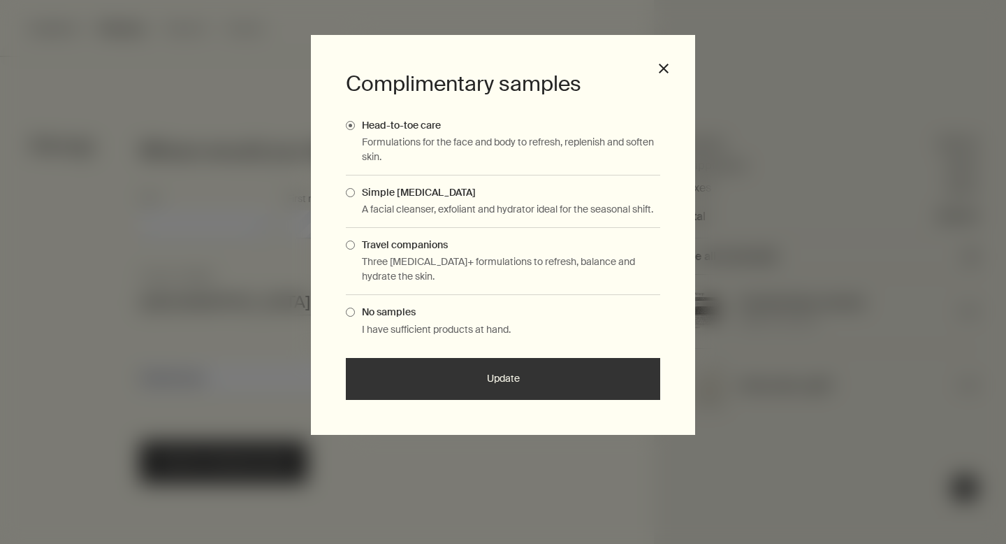
click at [425, 187] on span "Simple [MEDICAL_DATA]" at bounding box center [415, 192] width 121 height 13
click at [355, 187] on input "Simple [MEDICAL_DATA]" at bounding box center [355, 190] width 0 height 9
click at [424, 382] on button "Update" at bounding box center [503, 379] width 314 height 42
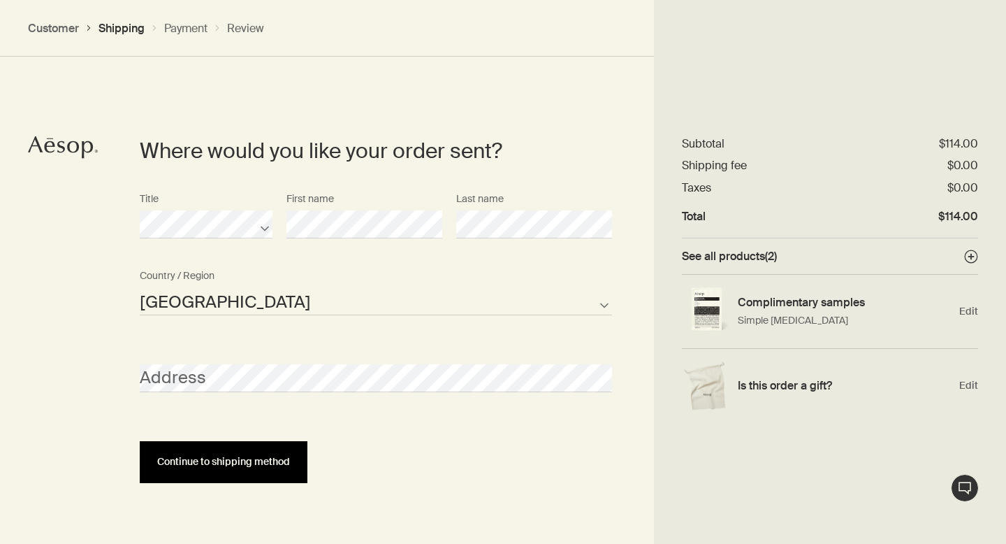
click at [261, 449] on button "Continue to shipping method" at bounding box center [224, 462] width 168 height 42
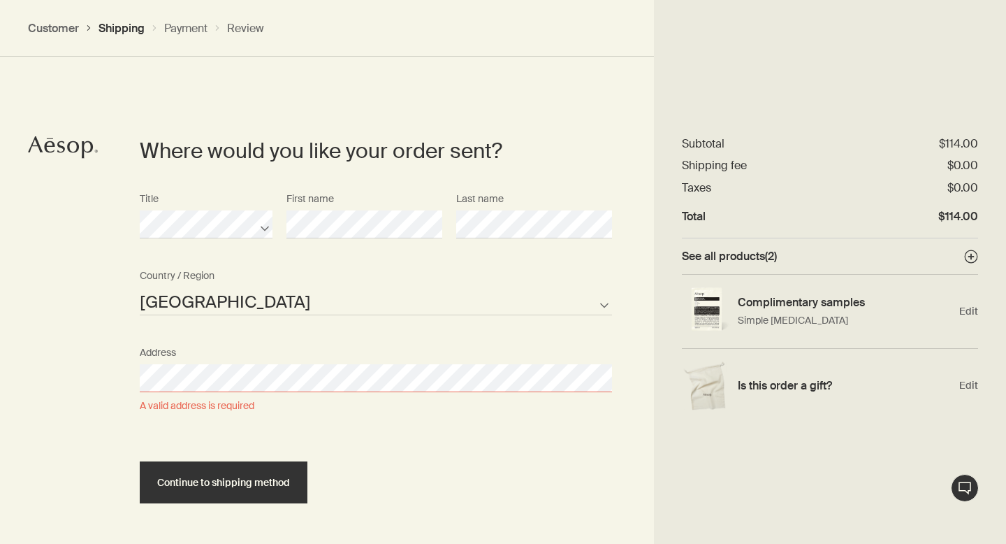
select select "US"
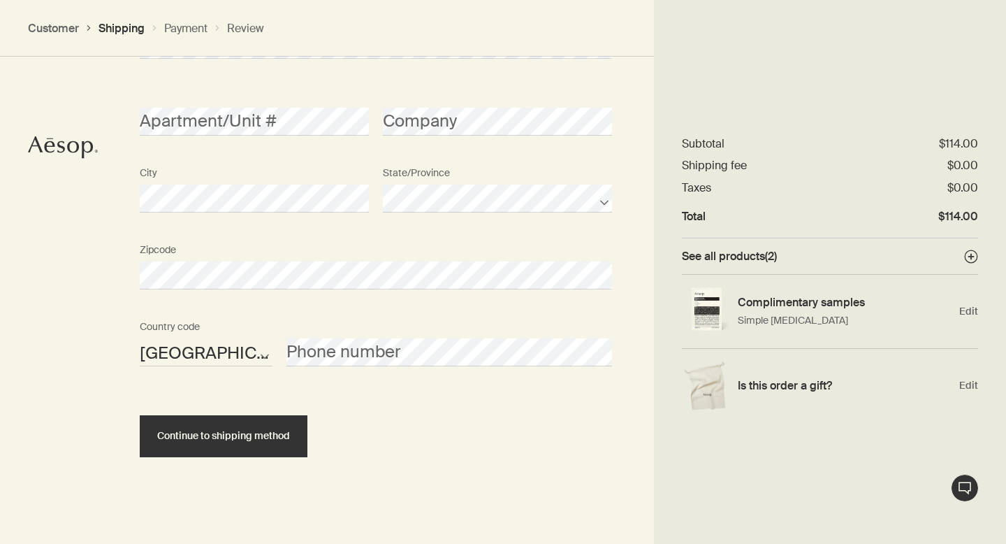
scroll to position [943, 0]
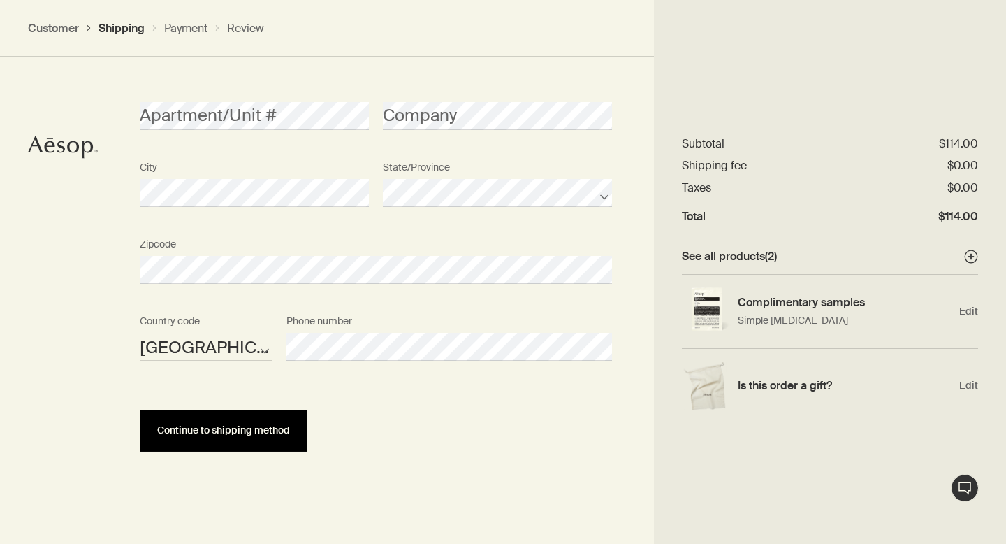
click at [259, 416] on button "Continue to shipping method" at bounding box center [224, 431] width 168 height 42
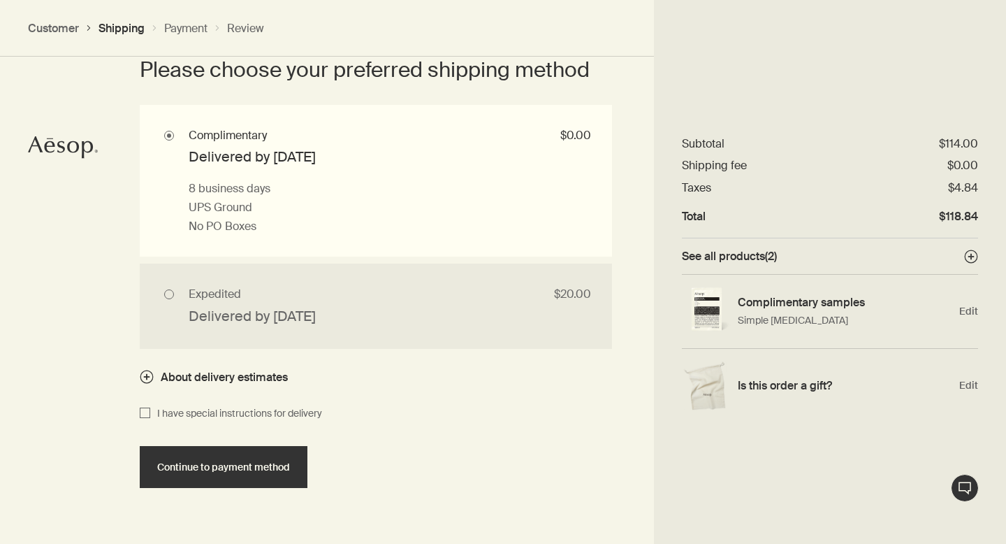
scroll to position [1420, 0]
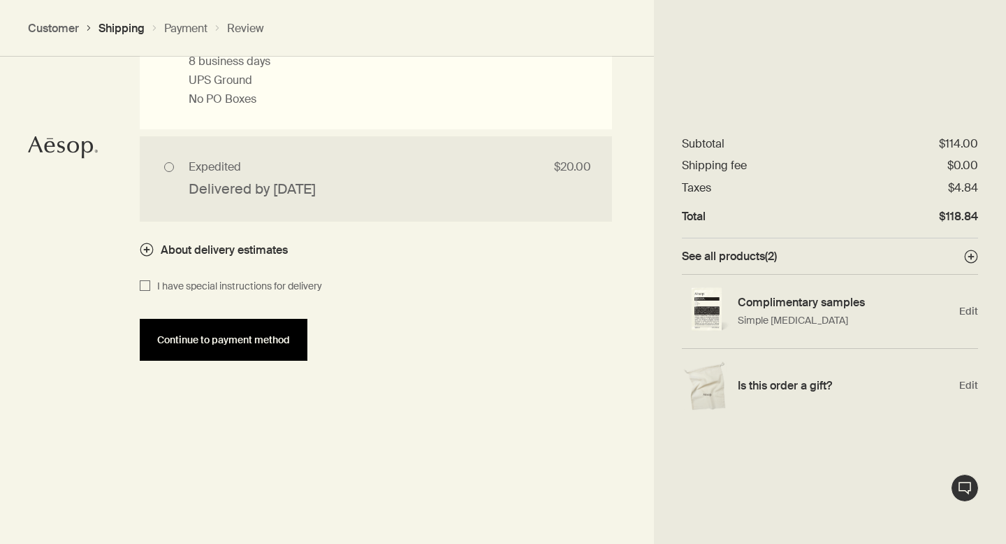
click at [257, 361] on button "Continue to payment method" at bounding box center [224, 340] width 168 height 42
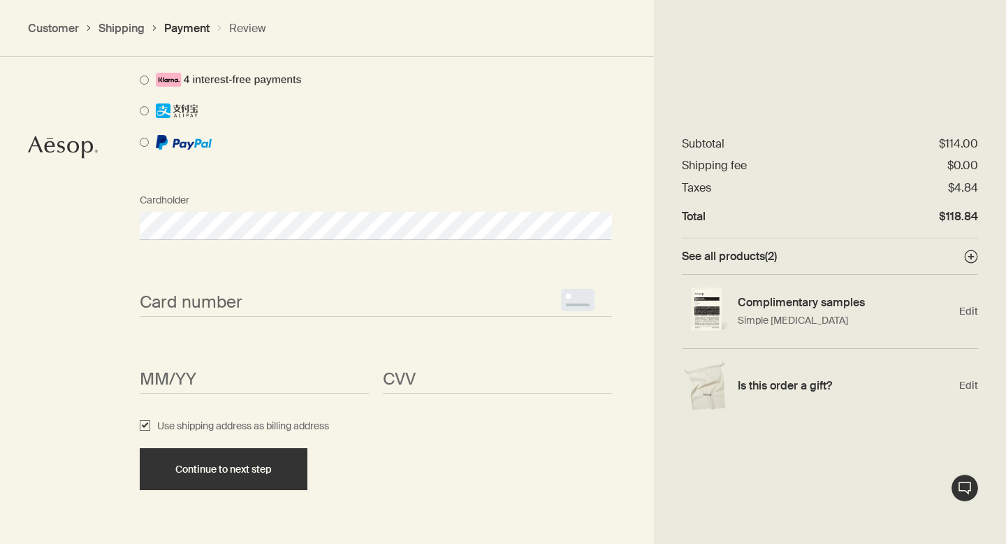
scroll to position [1212, 0]
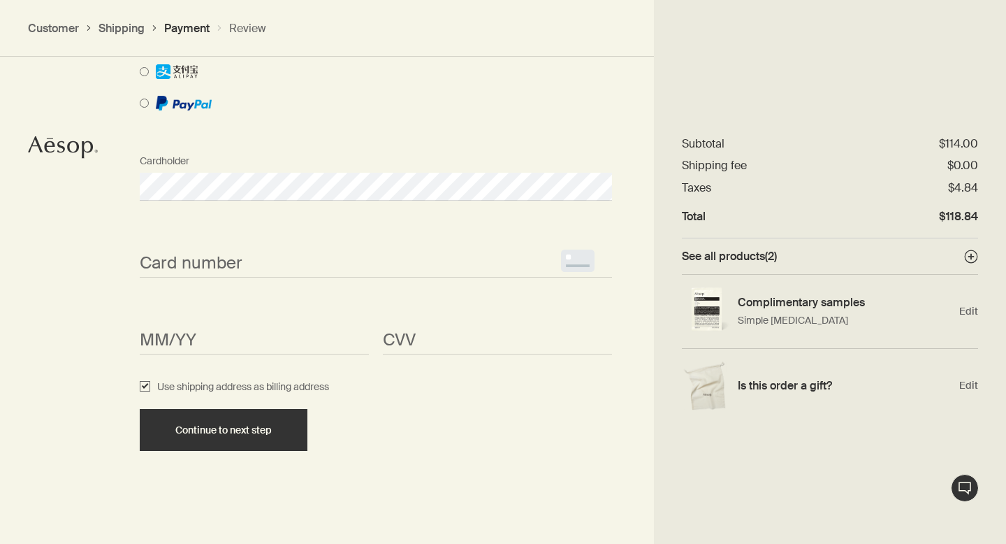
click at [207, 250] on span "<p>Your browser does not support iframes.</p>" at bounding box center [376, 263] width 472 height 28
click at [92, 320] on div "How would you like to pay? Pay with Credit Card Pay with Gift Card Cardholder C…" at bounding box center [503, 182] width 1006 height 721
click at [246, 270] on span "<p>Your browser does not support iframes.</p>" at bounding box center [376, 263] width 472 height 28
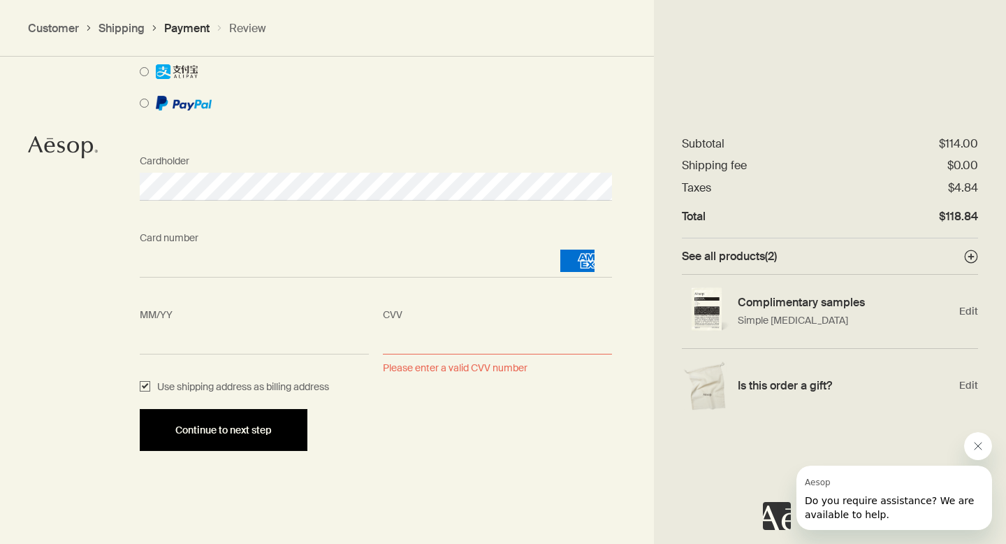
click at [217, 435] on button "Continue to next step" at bounding box center [224, 430] width 168 height 42
click at [187, 426] on span "Continue to next step" at bounding box center [223, 430] width 96 height 10
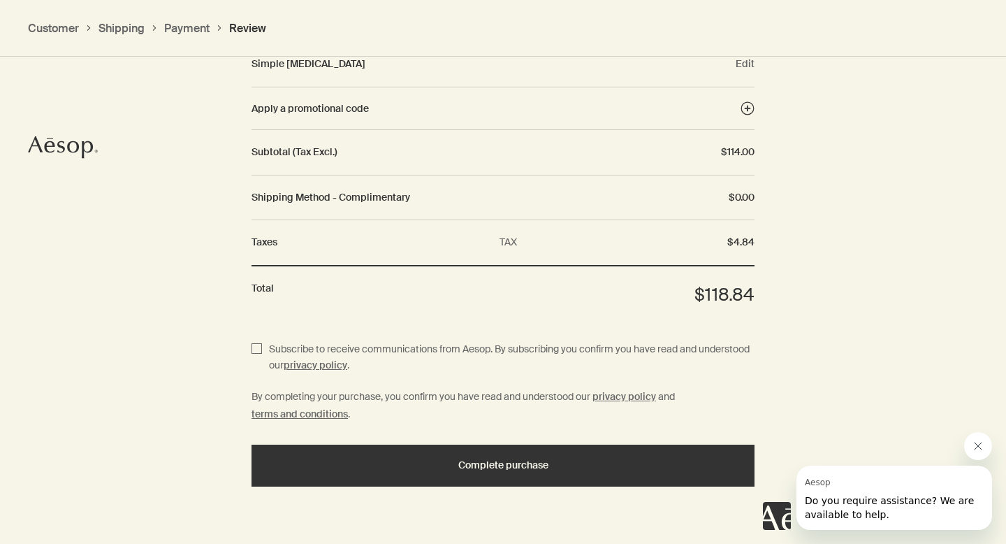
scroll to position [1677, 0]
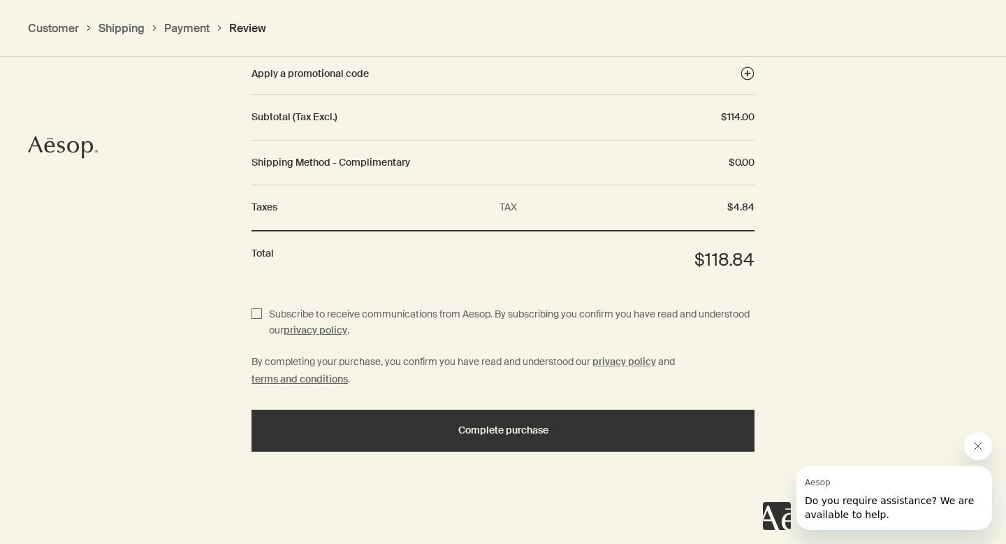
click at [265, 309] on span "Subscribe to receive communications from Aesop. By subscribing you confirm you …" at bounding box center [508, 323] width 493 height 34
click at [262, 309] on input "Subscribe to receive communications from Aesop. By subscribing you confirm you …" at bounding box center [257, 323] width 10 height 34
checkbox input "true"
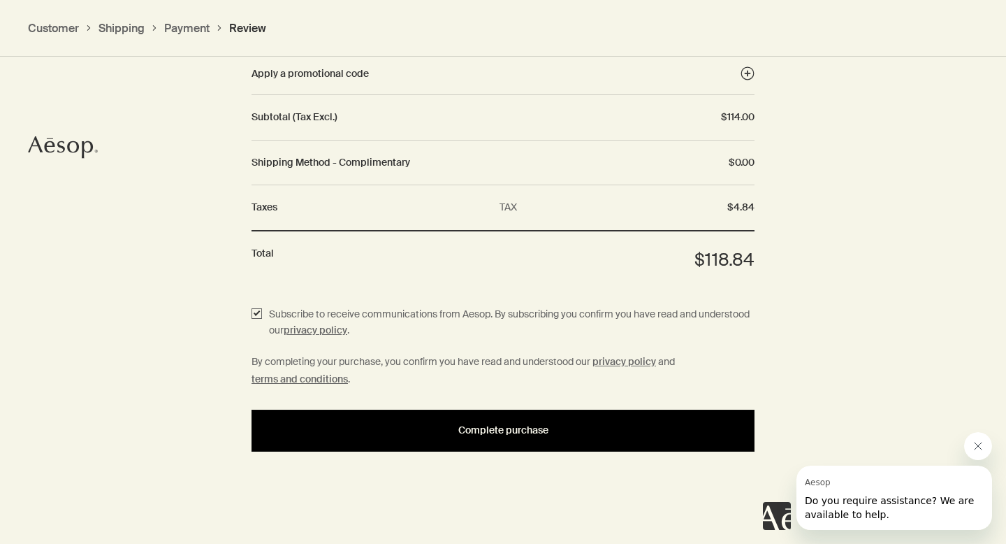
click at [523, 437] on button "Complete purchase" at bounding box center [503, 431] width 503 height 42
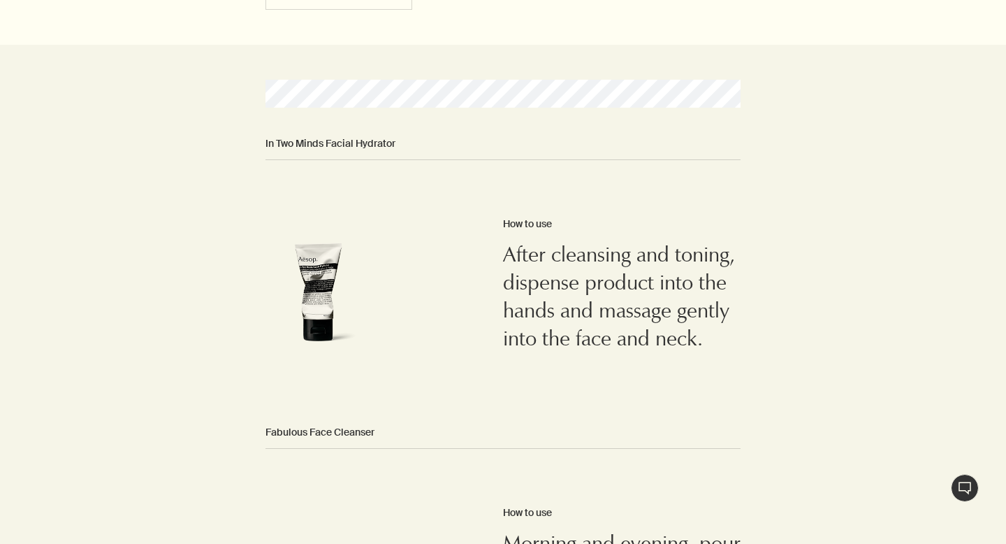
scroll to position [1128, 0]
